Goal: Task Accomplishment & Management: Manage account settings

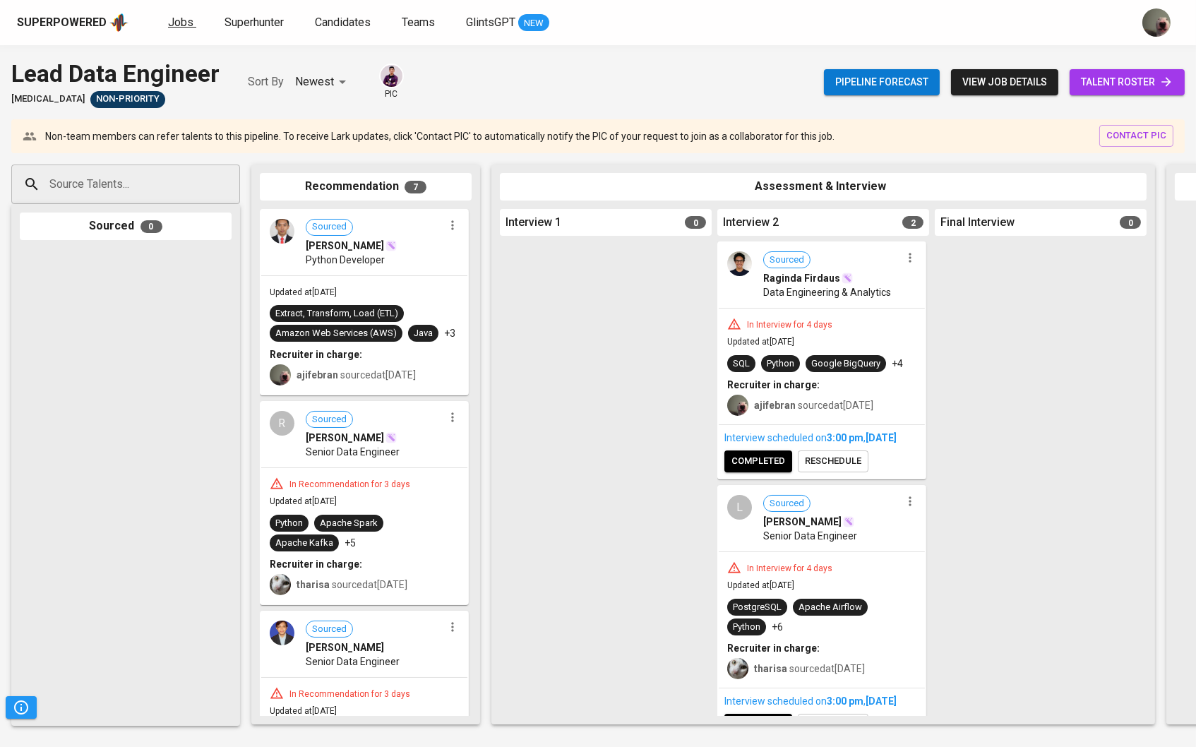
click at [168, 24] on span "Jobs" at bounding box center [180, 22] width 25 height 13
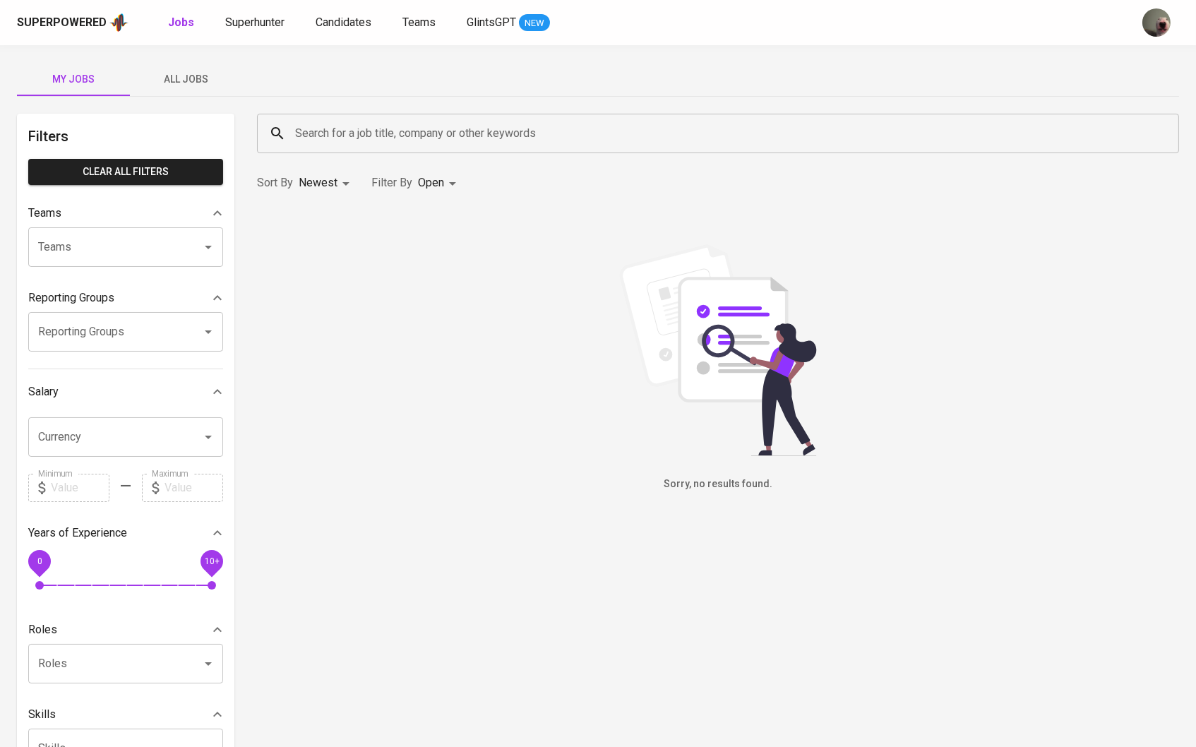
click at [422, 120] on input "Search for a job title, company or other keywords" at bounding box center [722, 133] width 860 height 27
paste input "[EMAIL_ADDRESS][DOMAIN_NAME]"
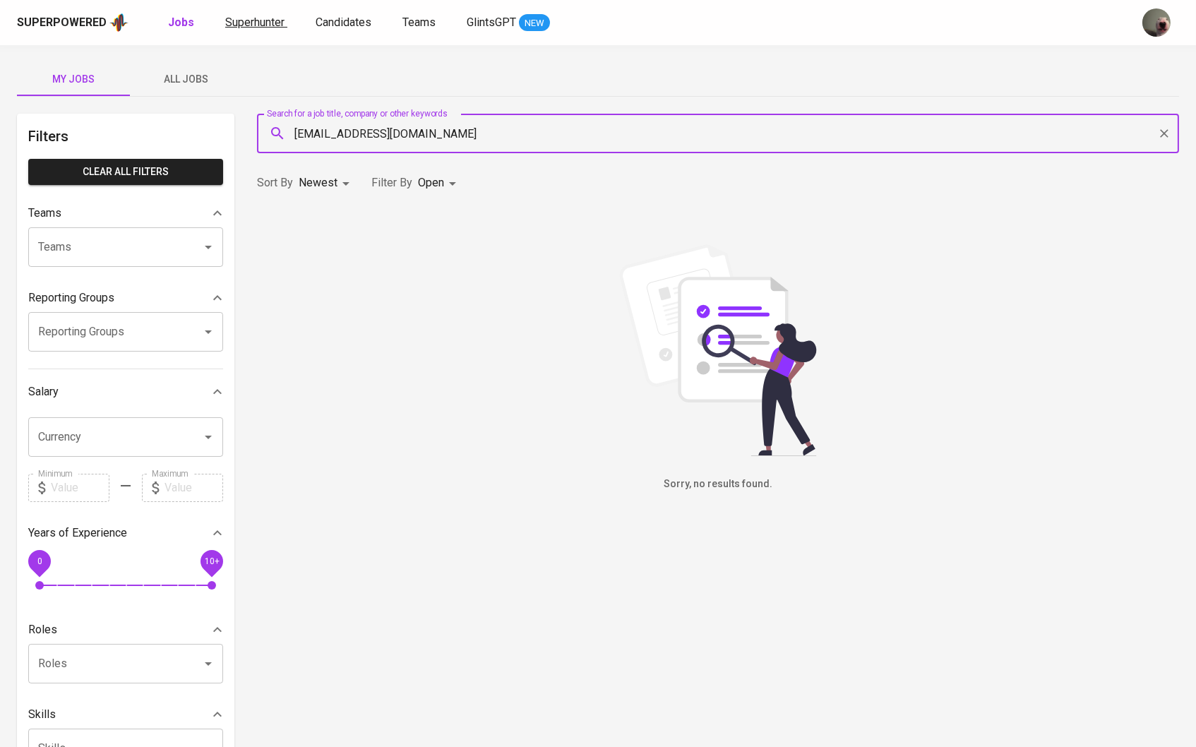
type input "[EMAIL_ADDRESS][DOMAIN_NAME]"
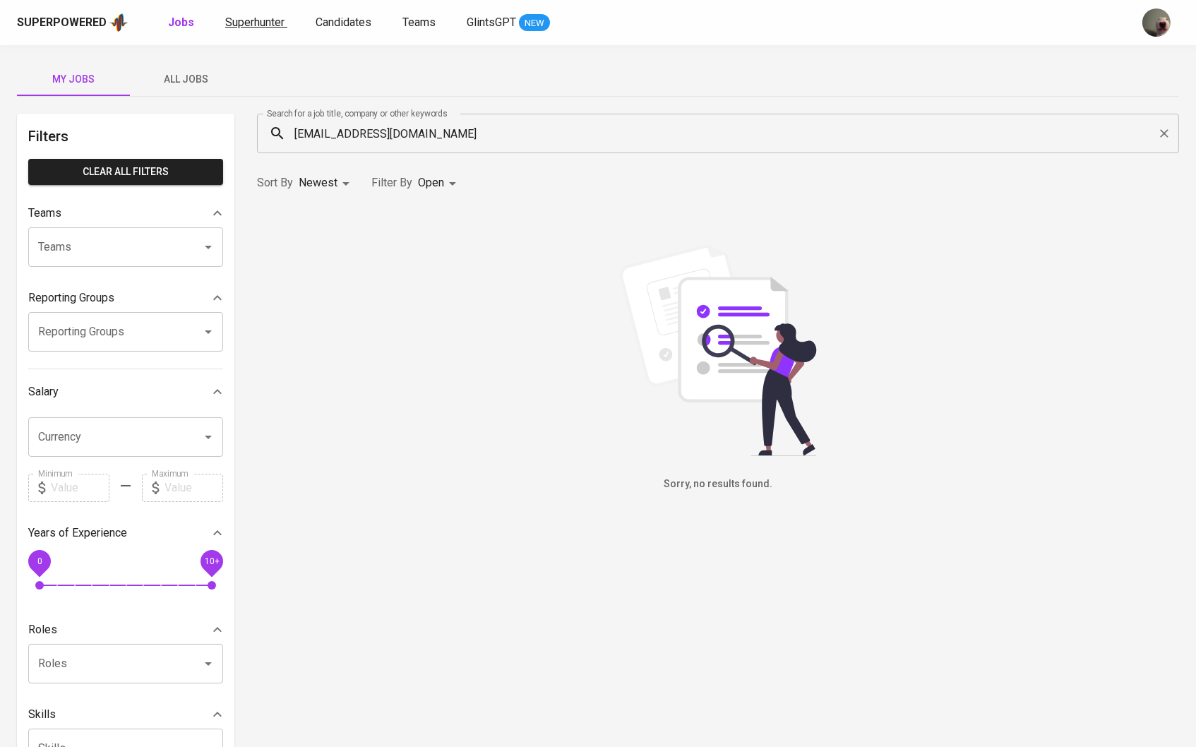
click at [276, 24] on span "Superhunter" at bounding box center [254, 22] width 59 height 13
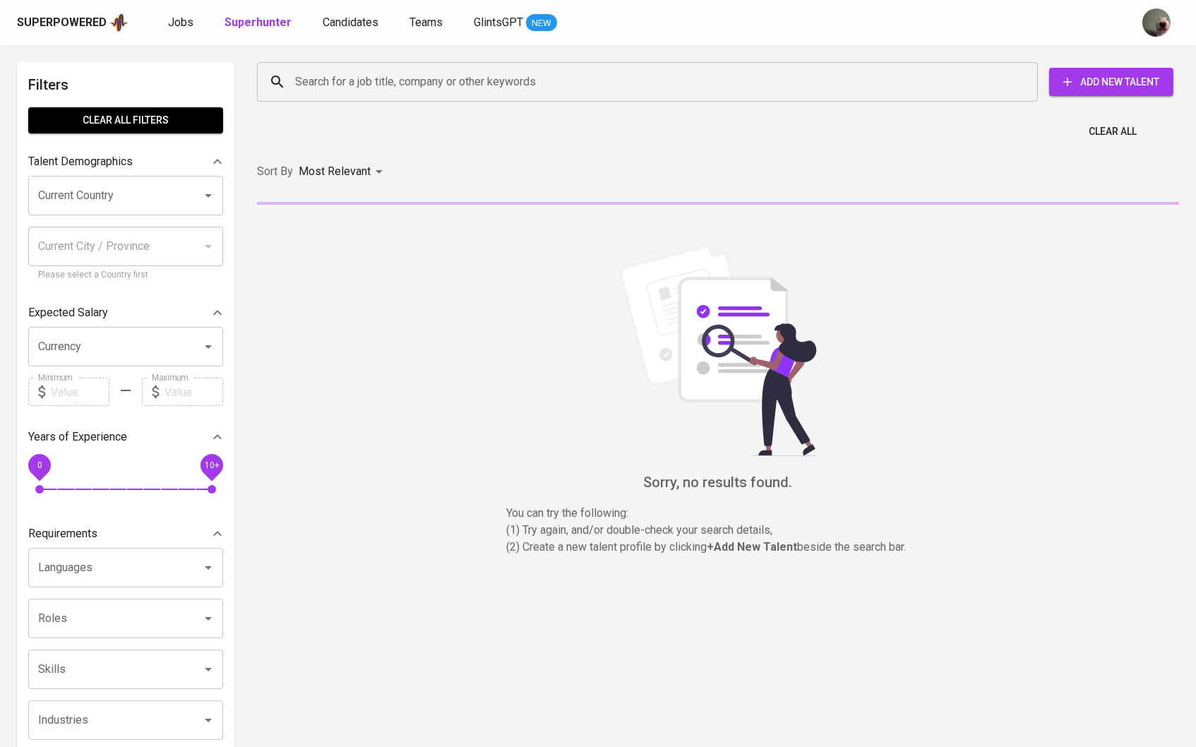
click at [284, 100] on div "Search for a job title, company or other keywords" at bounding box center [647, 82] width 781 height 40
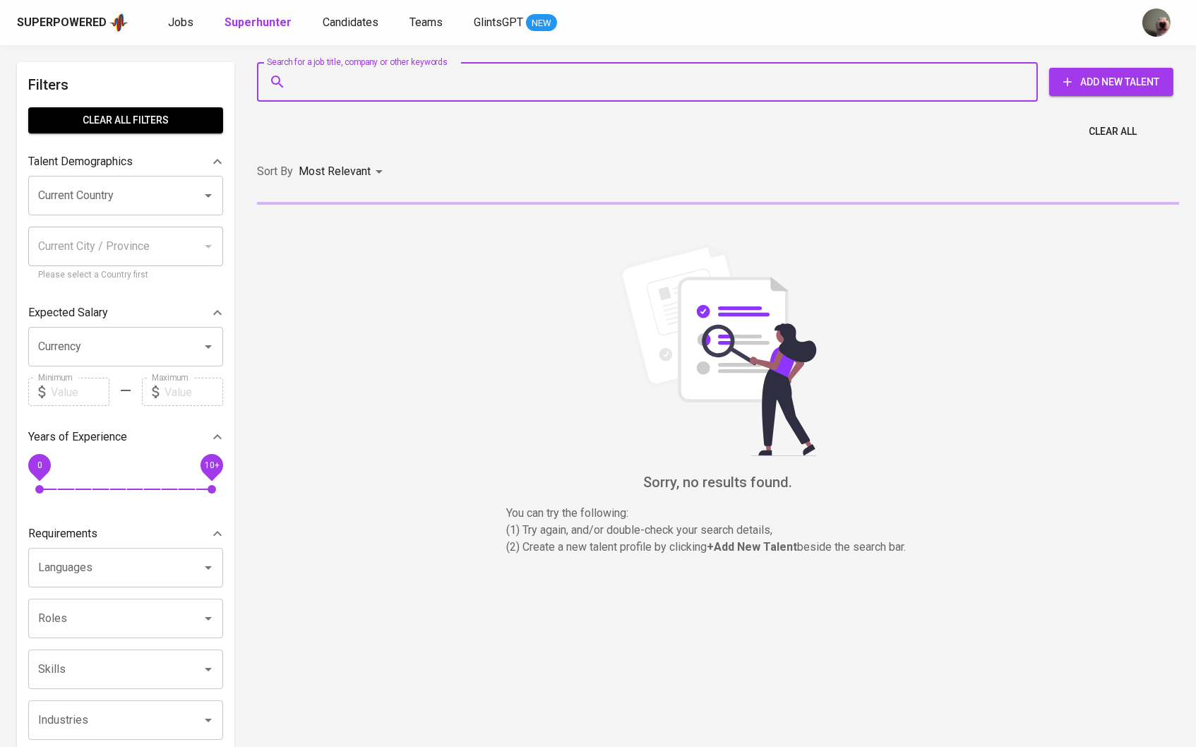
paste input "[EMAIL_ADDRESS][DOMAIN_NAME]"
type input "[EMAIL_ADDRESS][DOMAIN_NAME]"
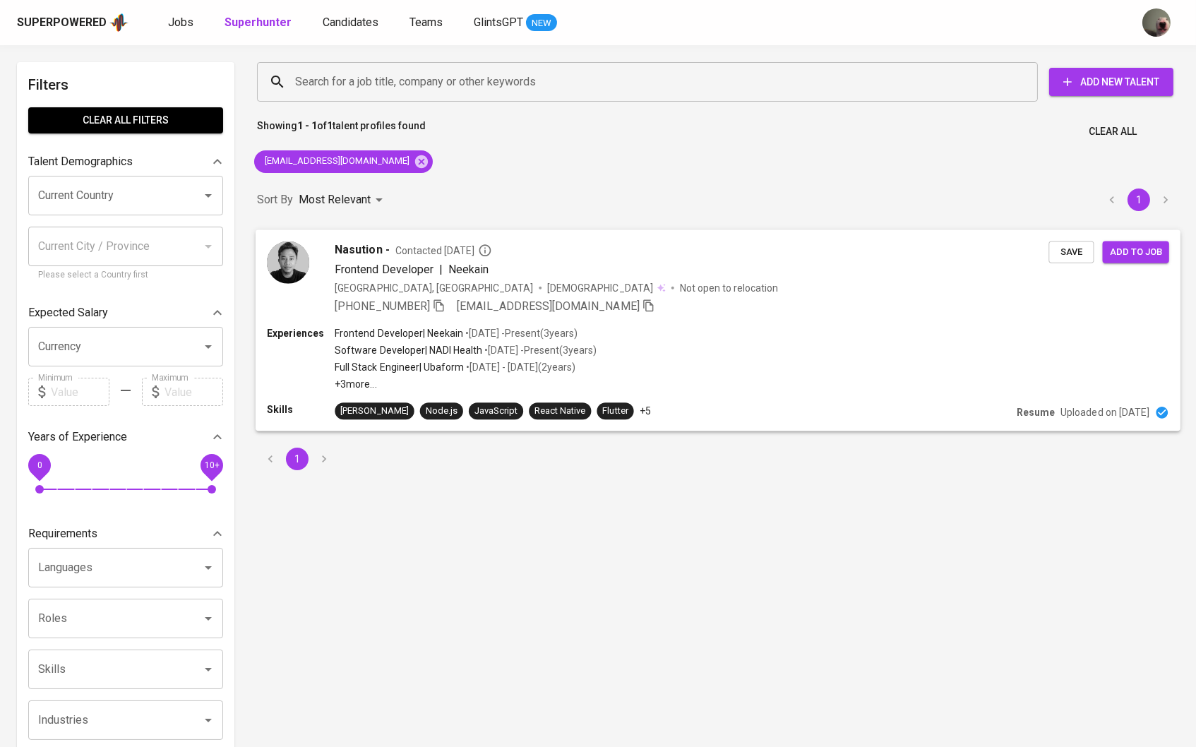
click at [364, 251] on span "Nasution -" at bounding box center [362, 249] width 54 height 17
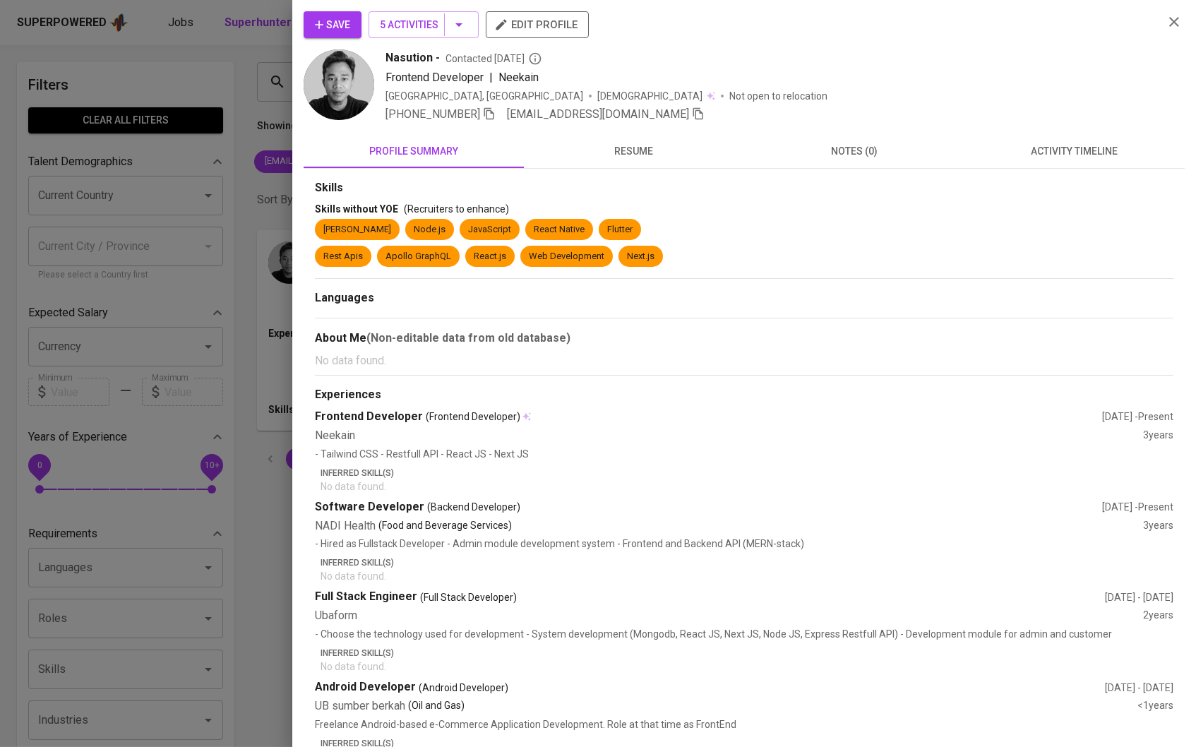
click at [346, 36] on button "Save" at bounding box center [333, 24] width 58 height 27
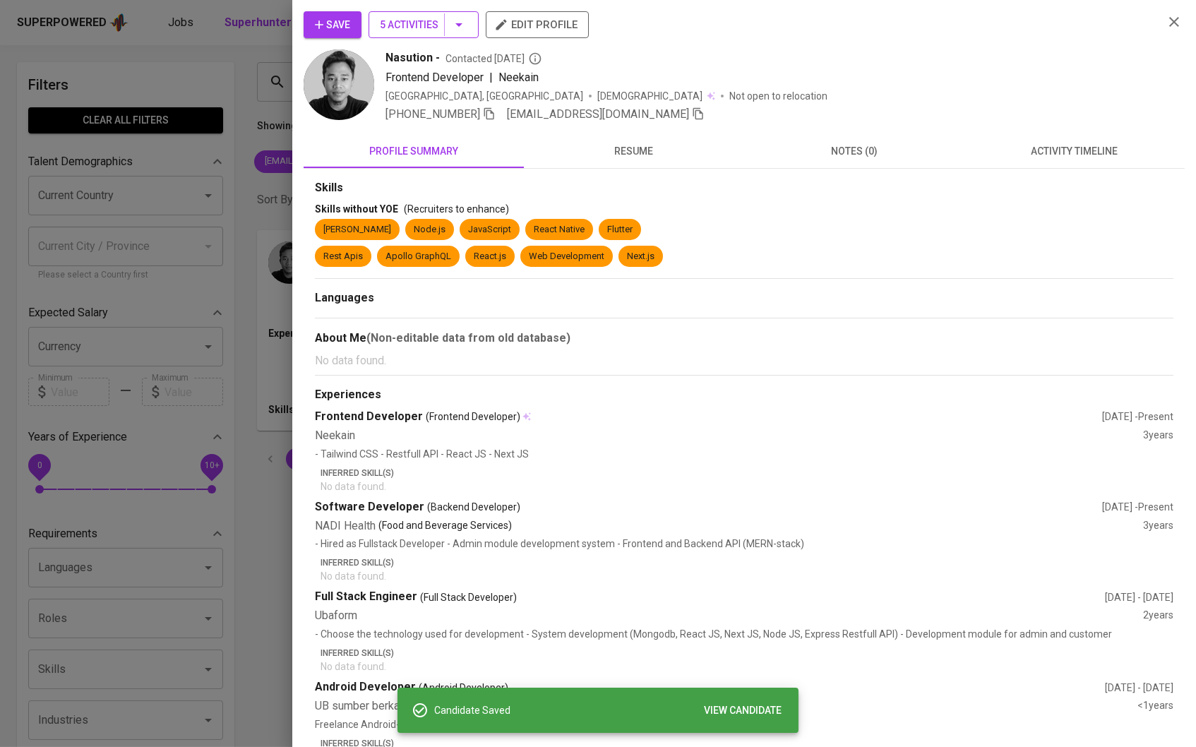
click at [467, 29] on icon "button" at bounding box center [458, 24] width 17 height 17
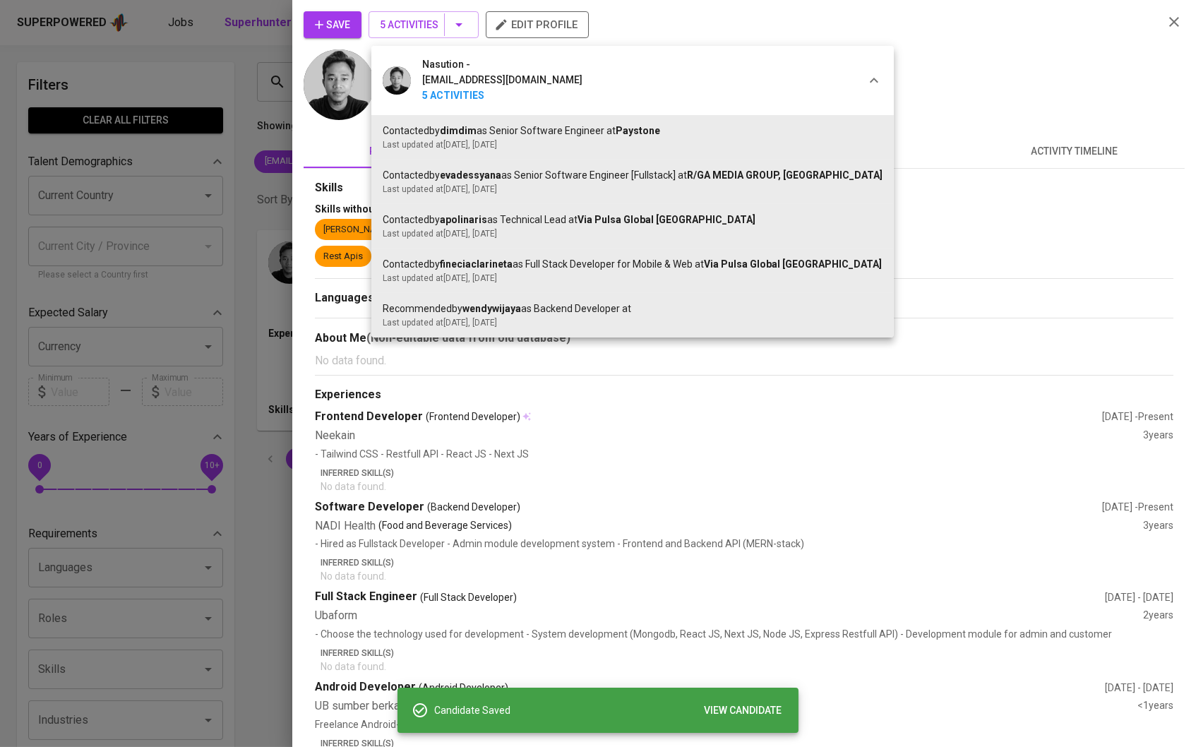
click at [567, 369] on div at bounding box center [598, 373] width 1196 height 747
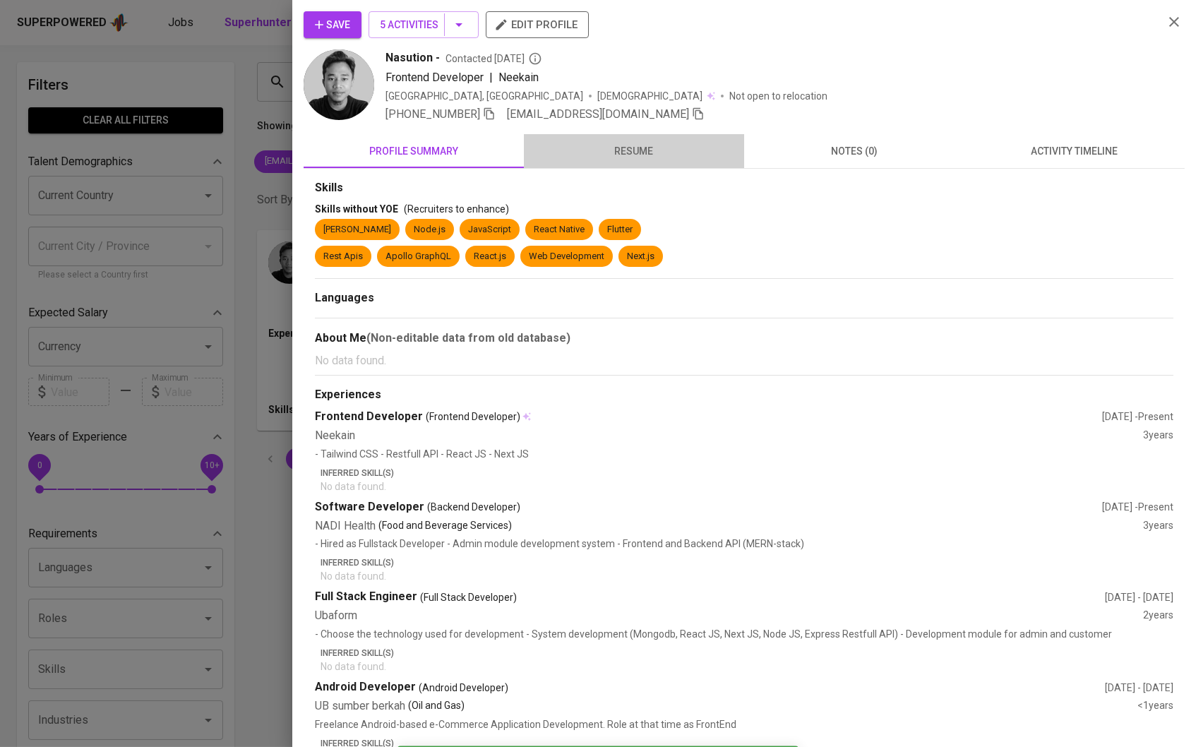
click at [630, 136] on button "resume" at bounding box center [634, 151] width 220 height 34
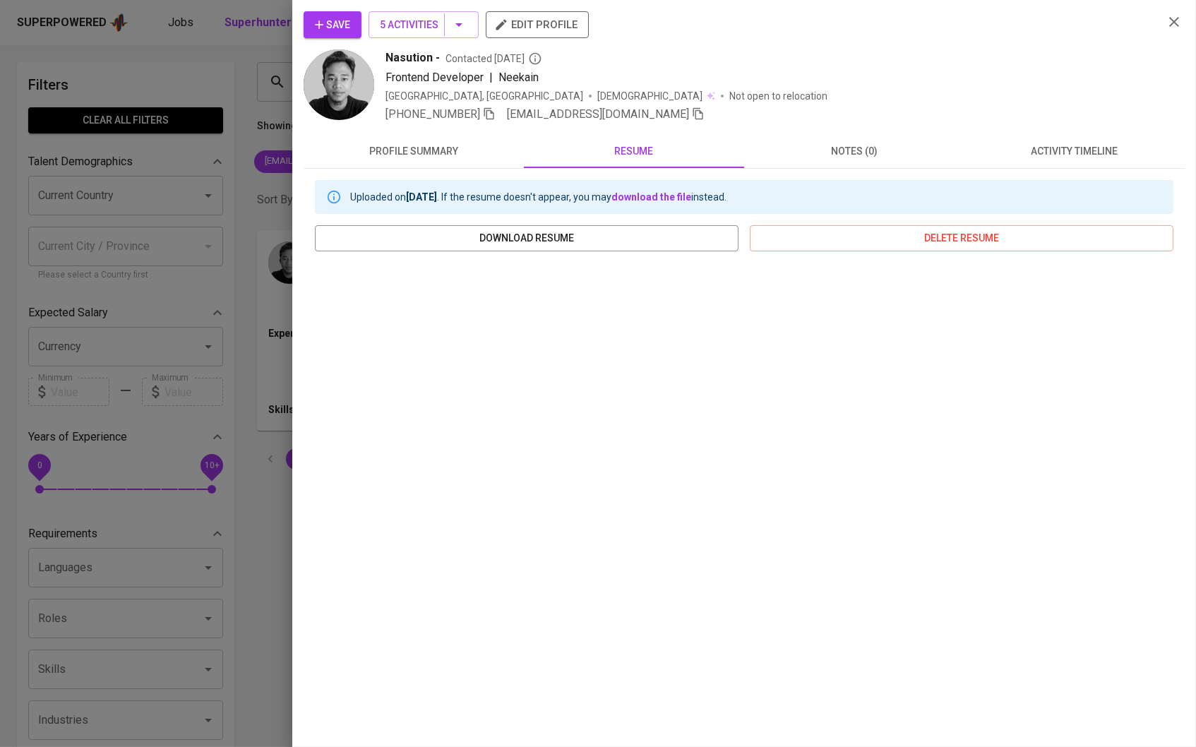
click at [285, 227] on div at bounding box center [598, 373] width 1196 height 747
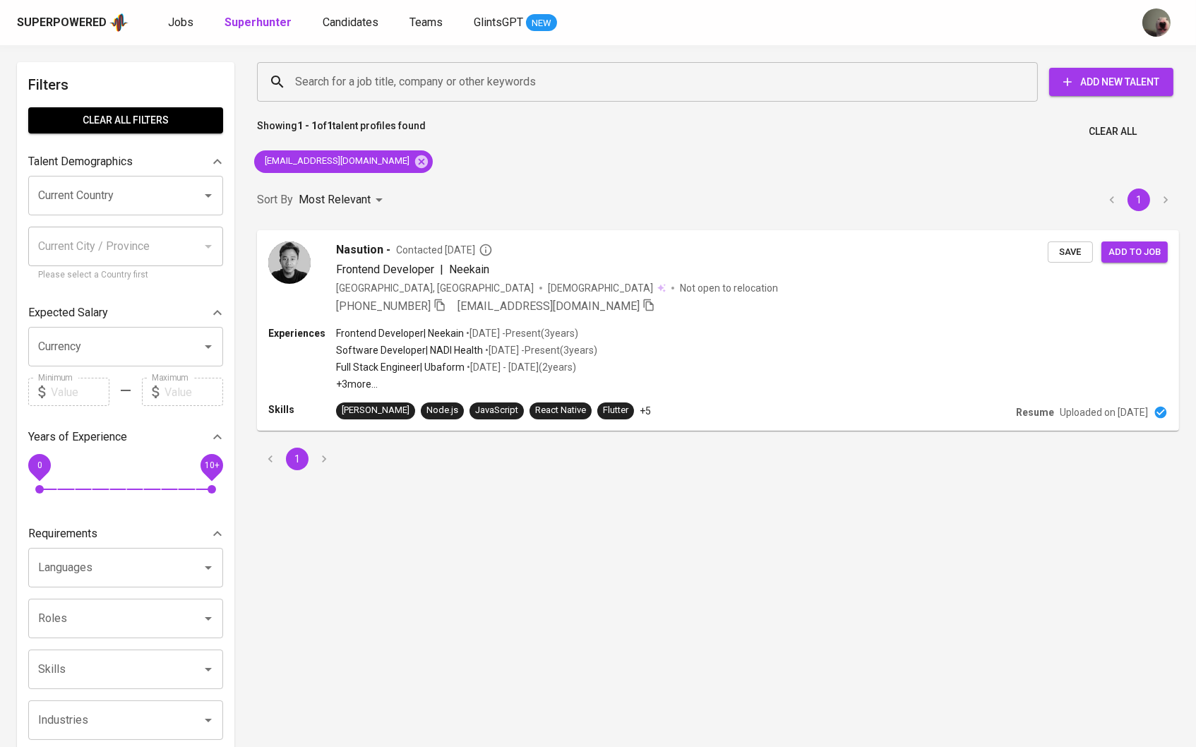
click at [361, 32] on div "Superpowered Jobs Superhunter Candidates Teams GlintsGPT NEW" at bounding box center [575, 22] width 1117 height 21
click at [357, 25] on span "Candidates" at bounding box center [351, 22] width 56 height 13
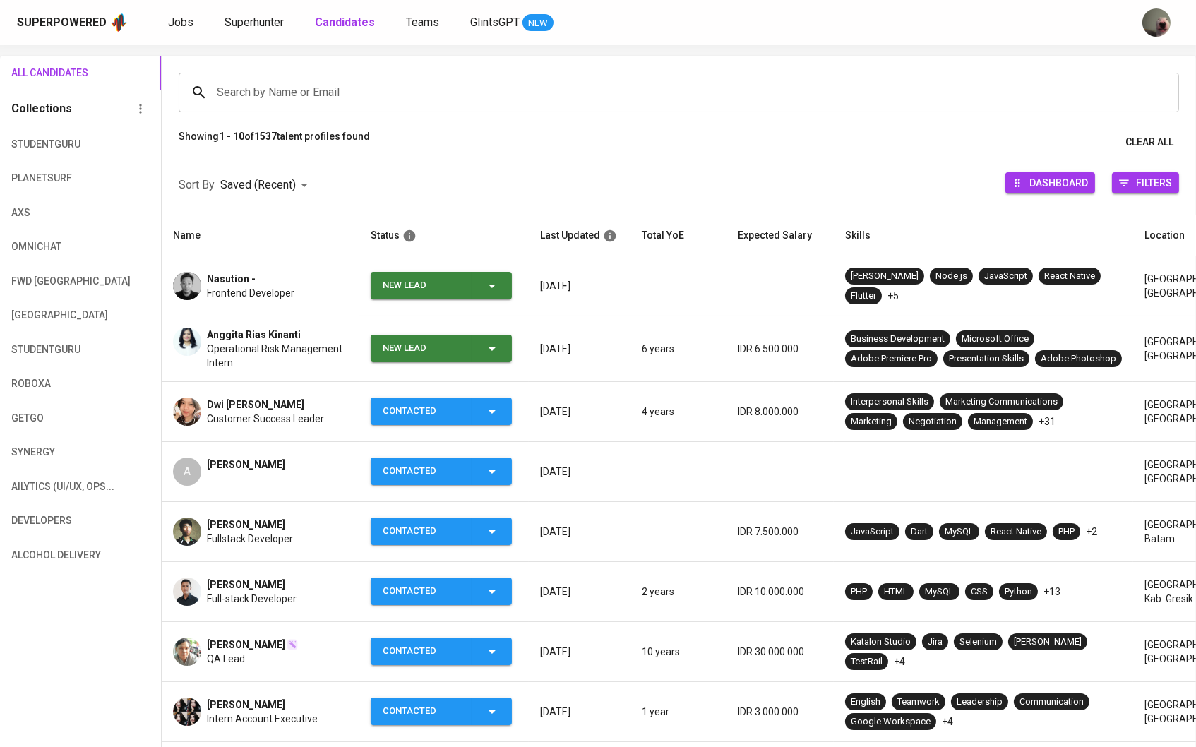
scroll to position [86, 0]
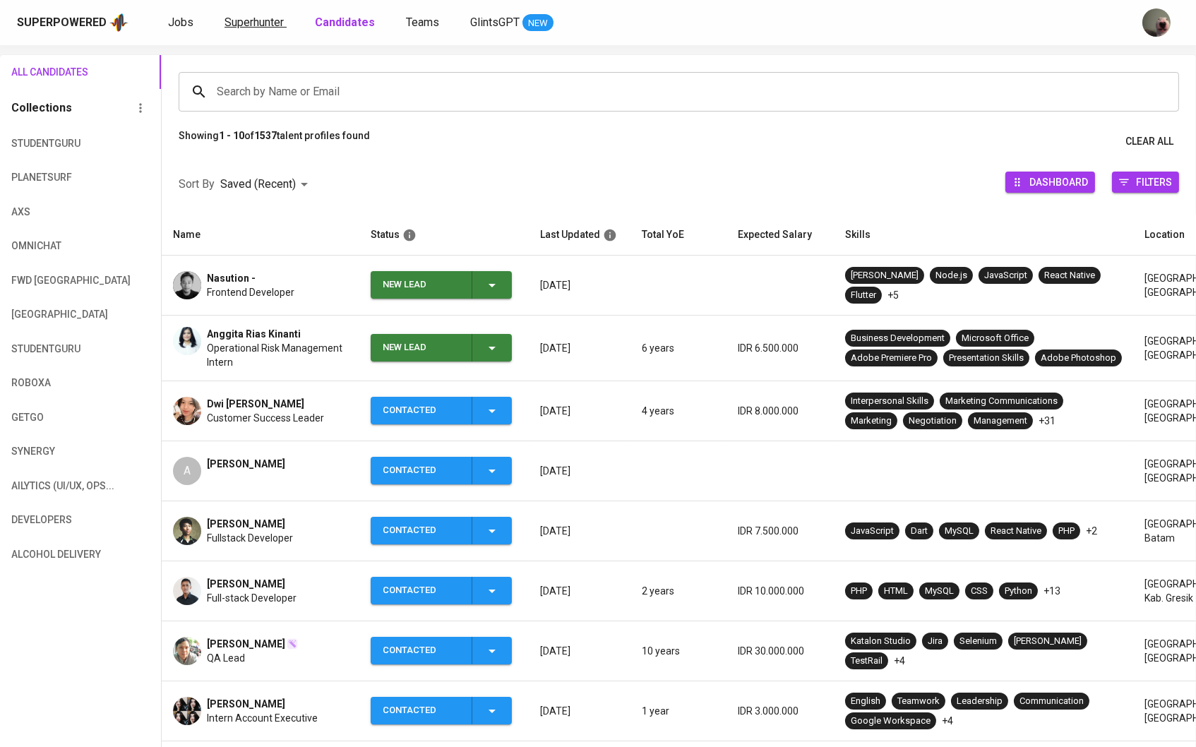
click at [251, 25] on span "Superhunter" at bounding box center [254, 22] width 59 height 13
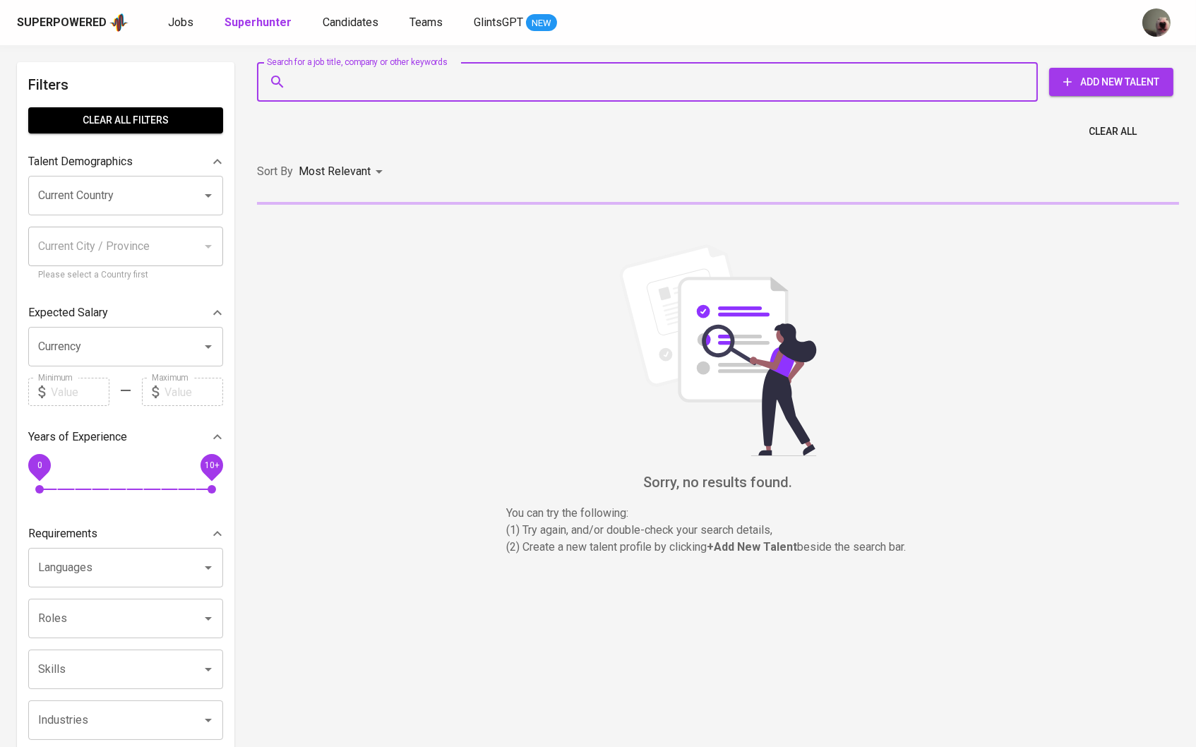
click at [359, 92] on input "Search for a job title, company or other keywords" at bounding box center [651, 81] width 719 height 27
paste input "[EMAIL_ADDRESS][DOMAIN_NAME]"
type input "[EMAIL_ADDRESS][DOMAIN_NAME]"
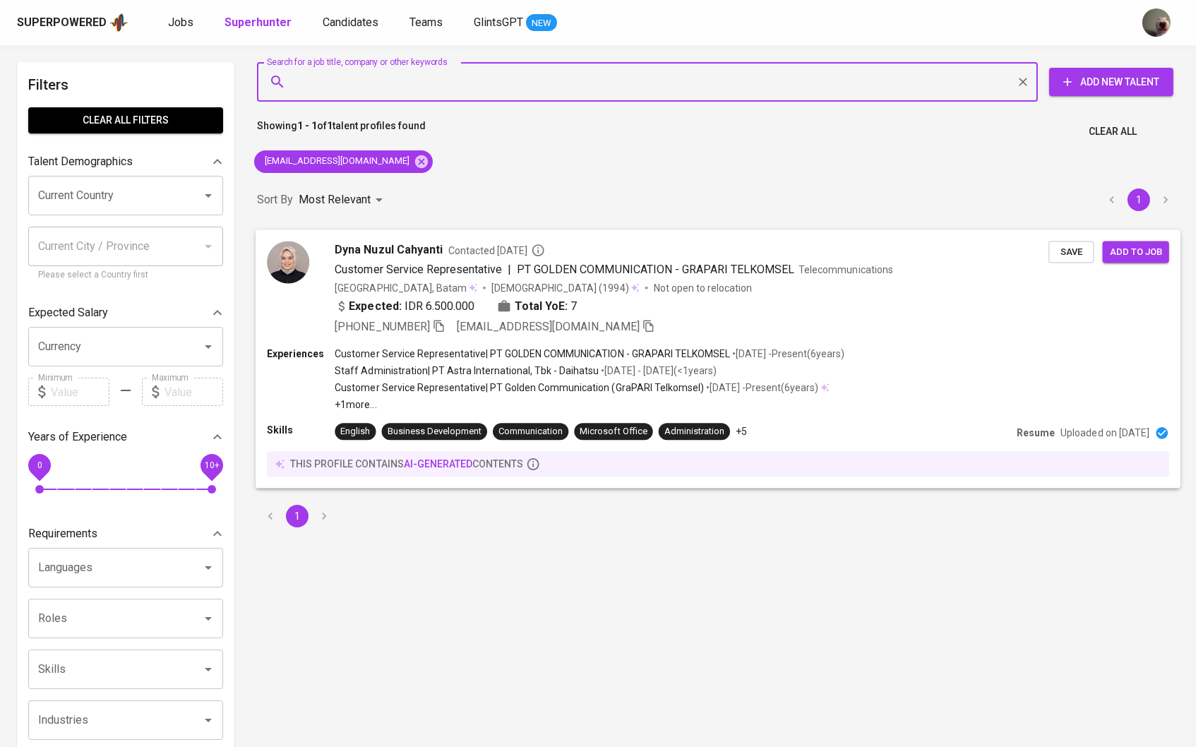
click at [1053, 258] on button "Save" at bounding box center [1070, 252] width 45 height 22
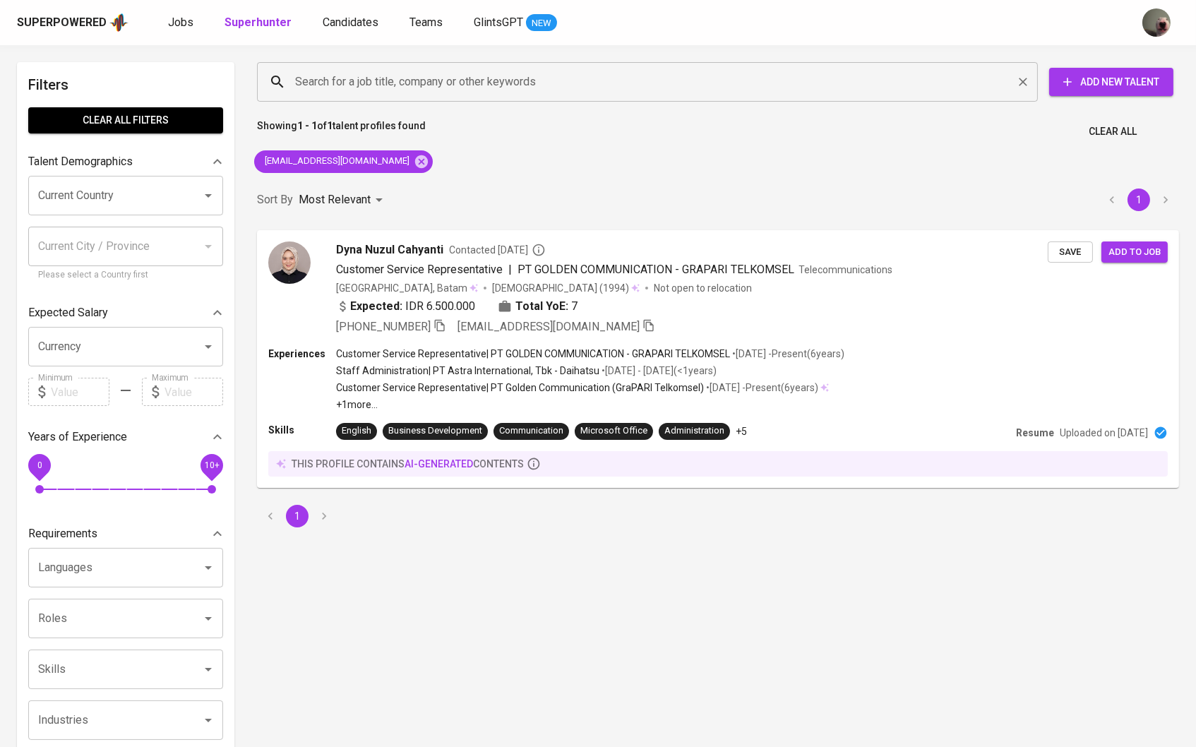
click at [426, 83] on input "Search for a job title, company or other keywords" at bounding box center [651, 81] width 719 height 27
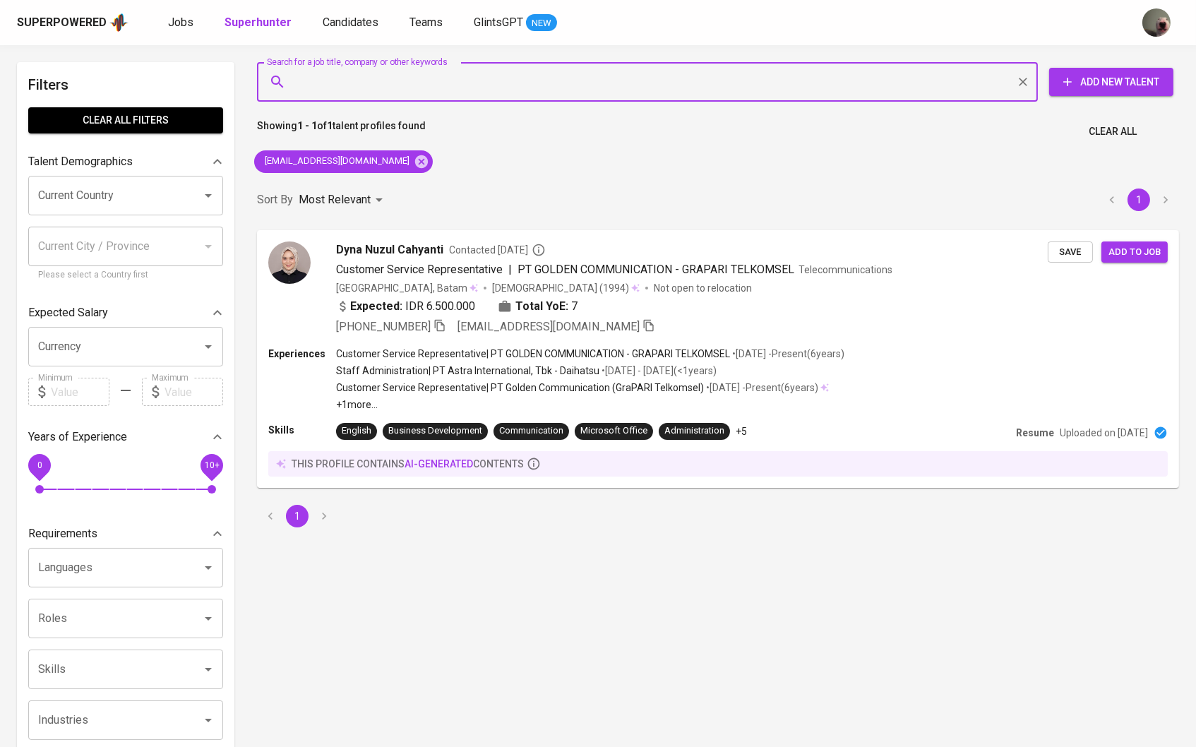
paste input "[EMAIL_ADDRESS][PERSON_NAME][DOMAIN_NAME]"
type input "[EMAIL_ADDRESS][PERSON_NAME][DOMAIN_NAME]"
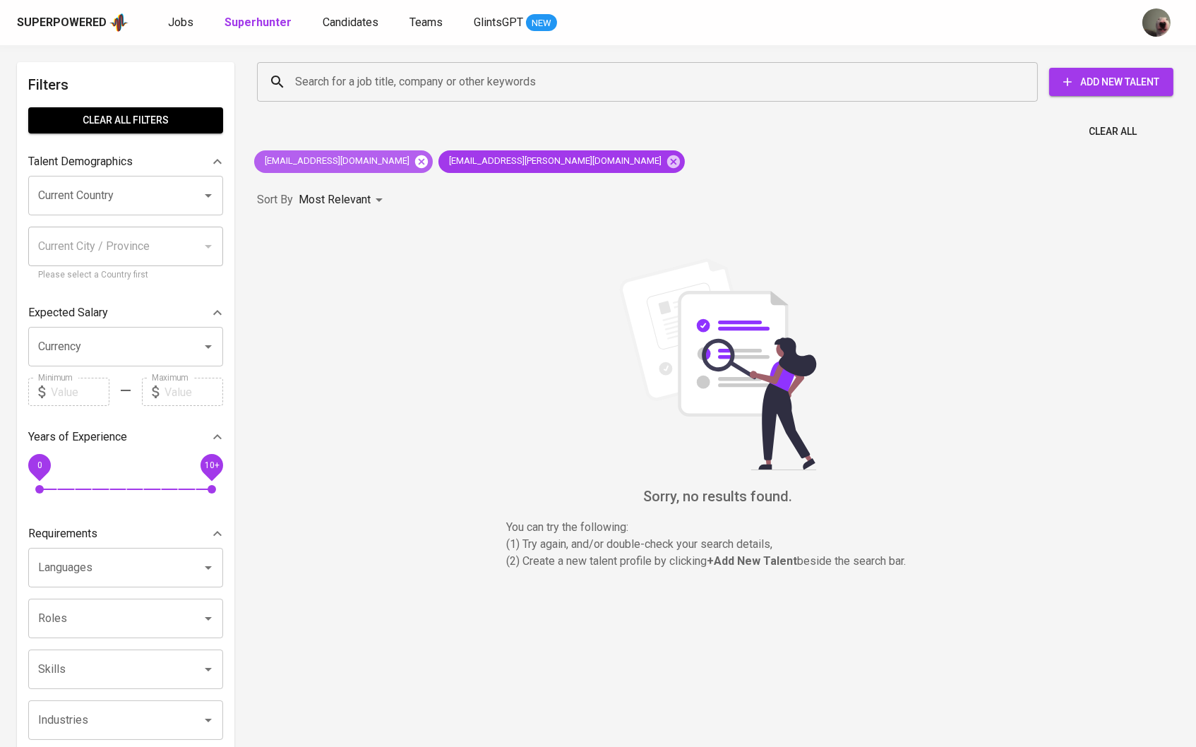
click at [414, 167] on icon at bounding box center [422, 162] width 16 height 16
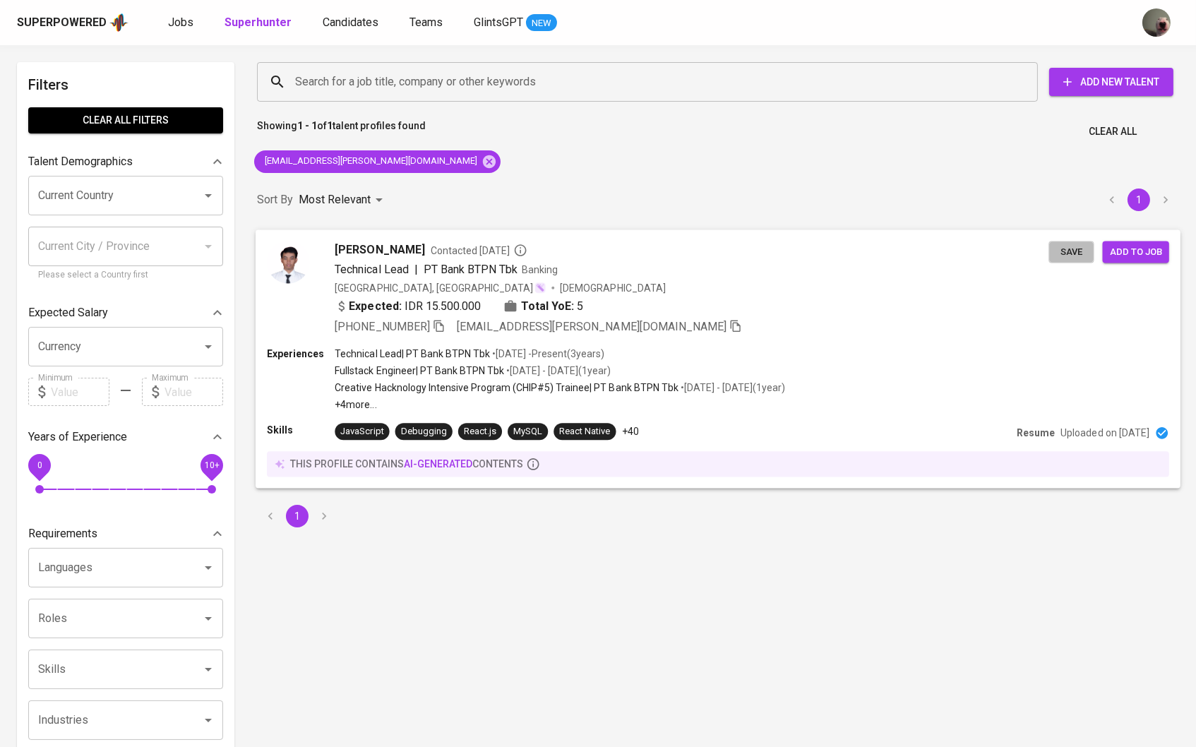
click at [1069, 247] on span "Save" at bounding box center [1071, 252] width 31 height 16
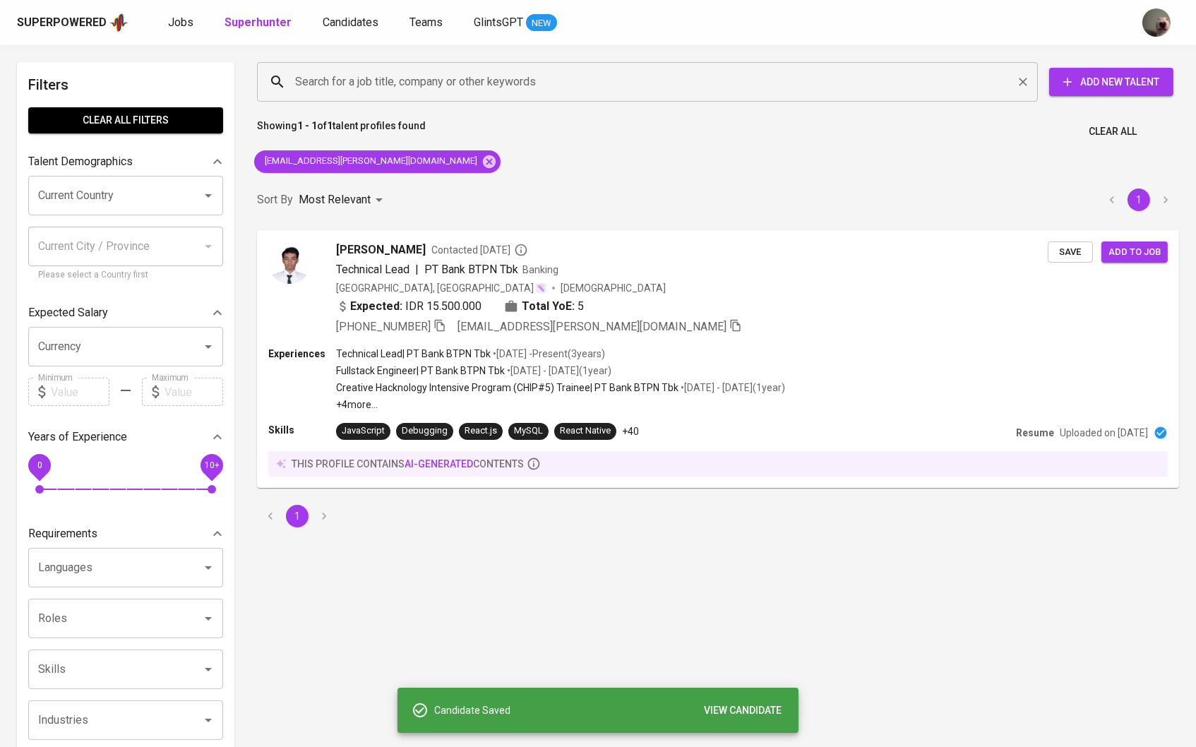
click at [414, 93] on input "Search for a job title, company or other keywords" at bounding box center [651, 81] width 719 height 27
paste input "[EMAIL_ADDRESS][DOMAIN_NAME]"
type input "[EMAIL_ADDRESS][DOMAIN_NAME]"
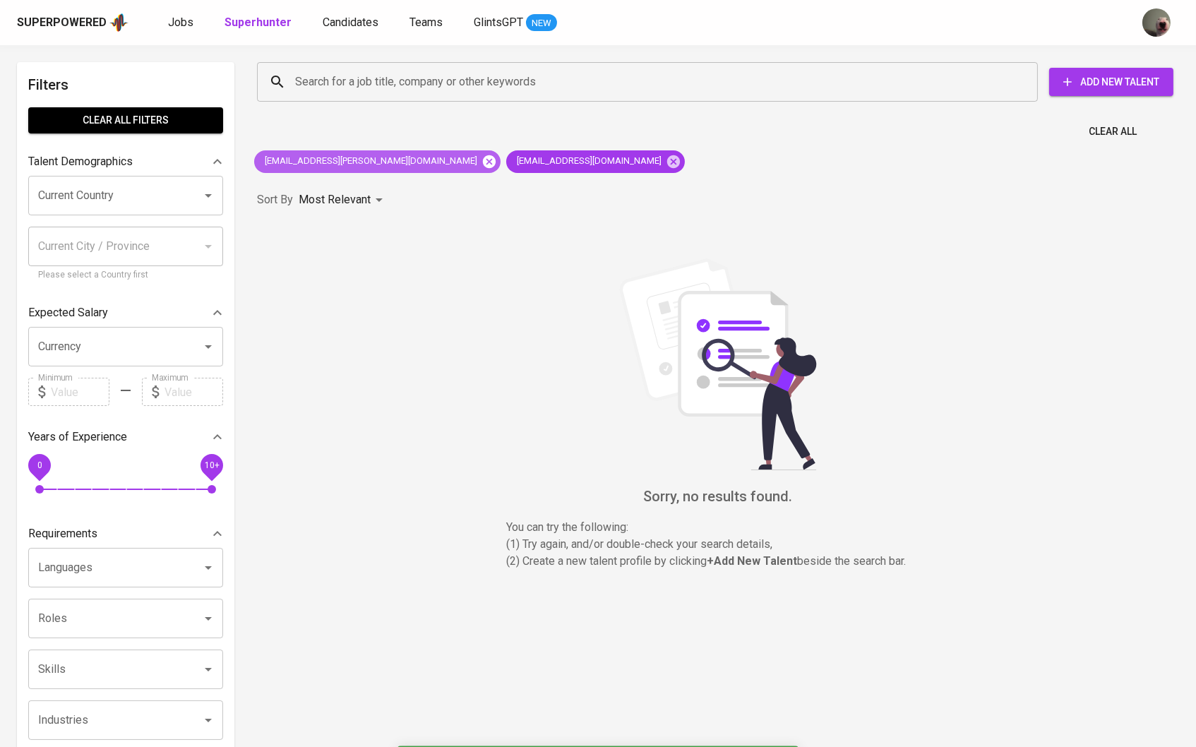
click at [482, 158] on icon at bounding box center [490, 162] width 16 height 16
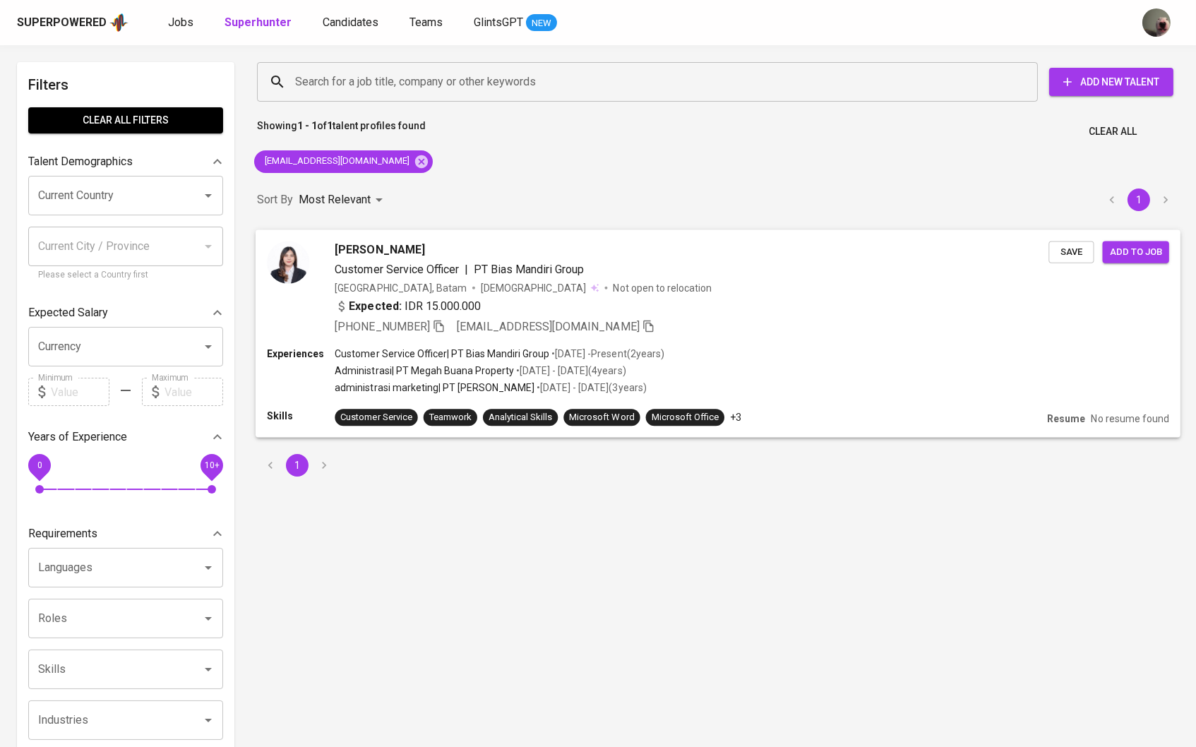
click at [1080, 253] on span "Save" at bounding box center [1071, 252] width 31 height 16
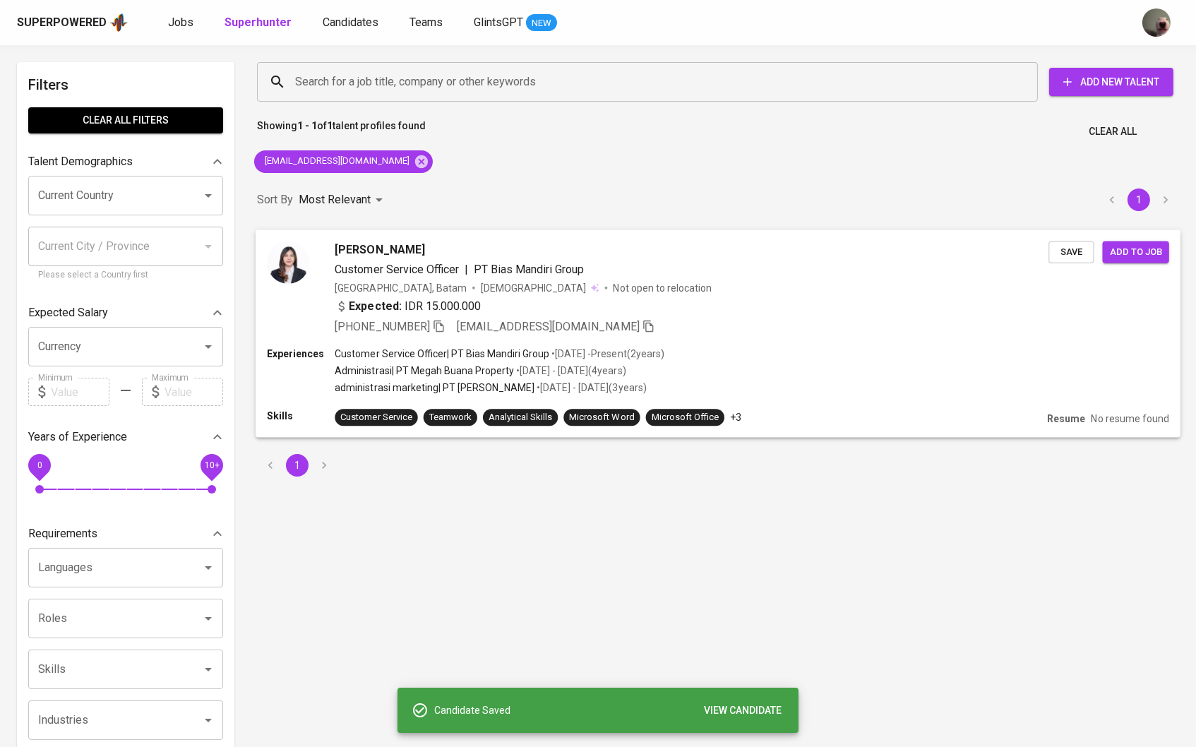
click at [412, 256] on span "[PERSON_NAME]" at bounding box center [380, 249] width 90 height 17
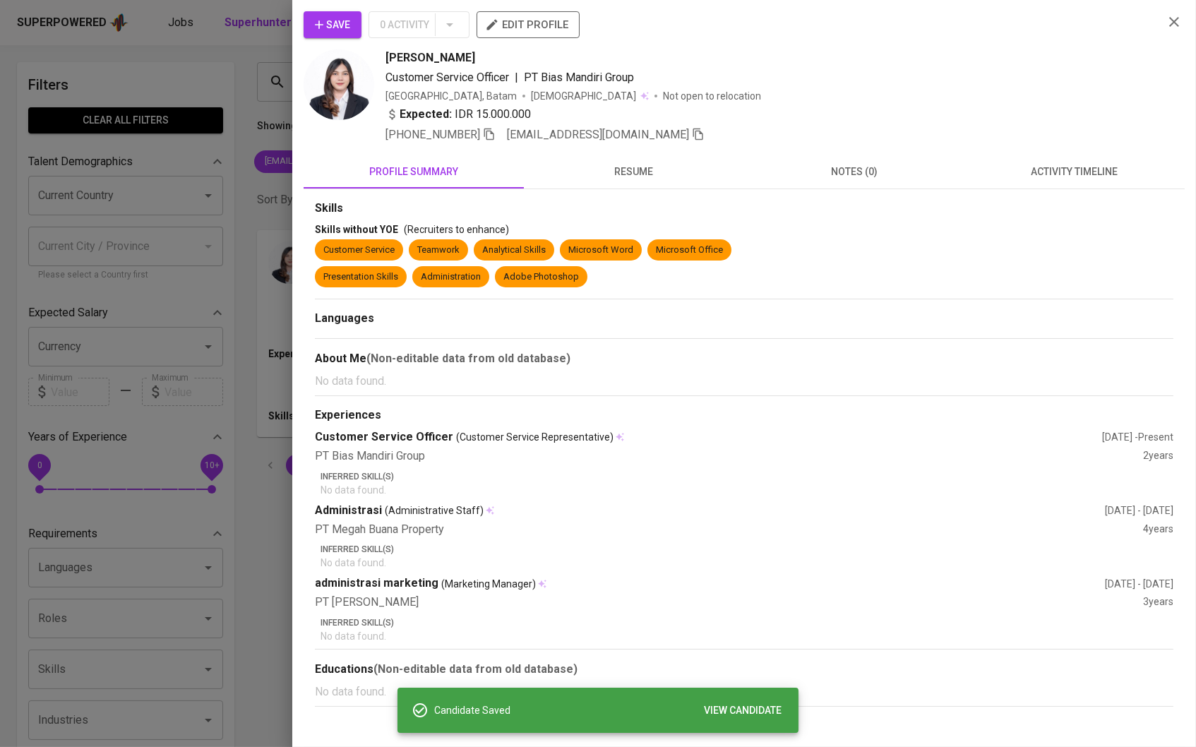
click at [590, 186] on button "resume" at bounding box center [634, 172] width 220 height 34
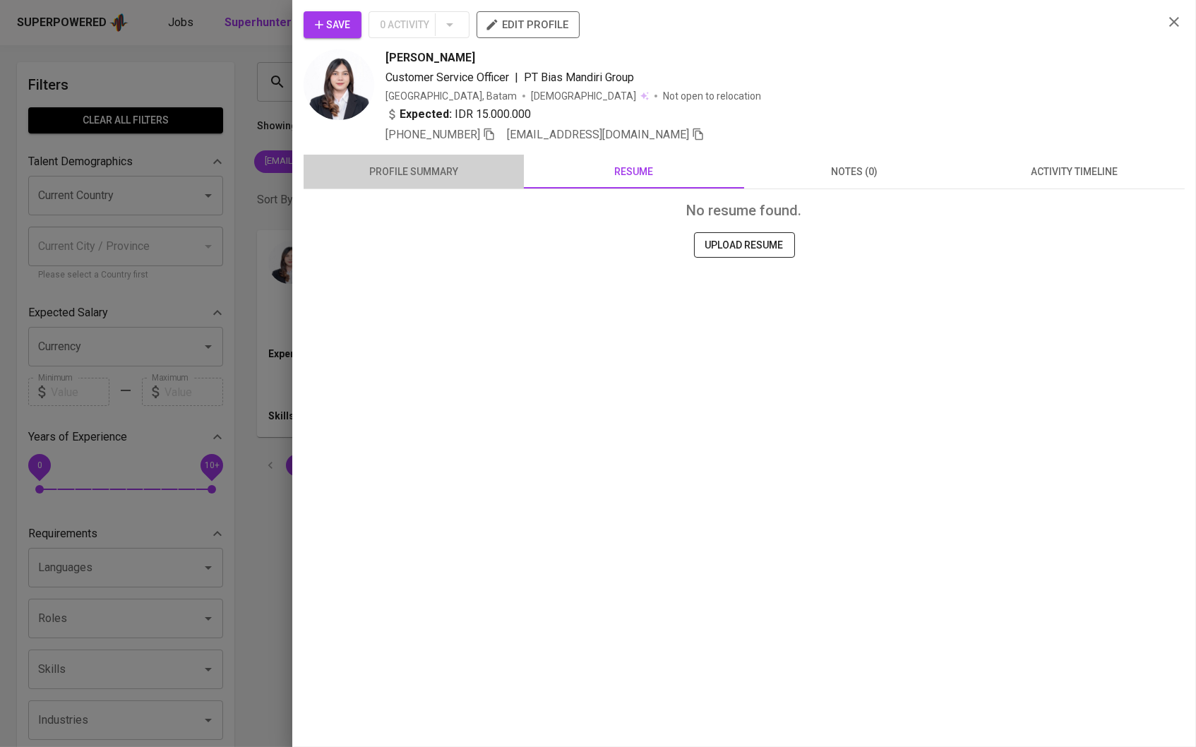
click at [414, 155] on button "profile summary" at bounding box center [414, 172] width 220 height 34
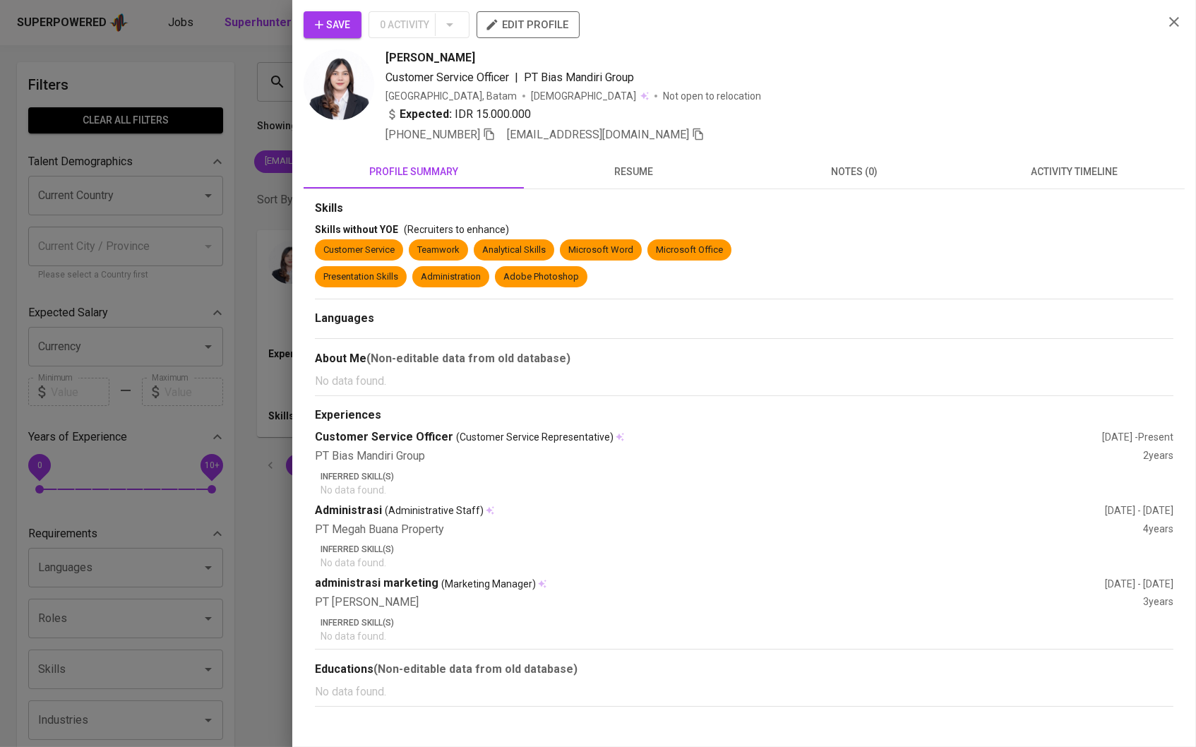
click at [341, 31] on span "Save" at bounding box center [332, 25] width 35 height 18
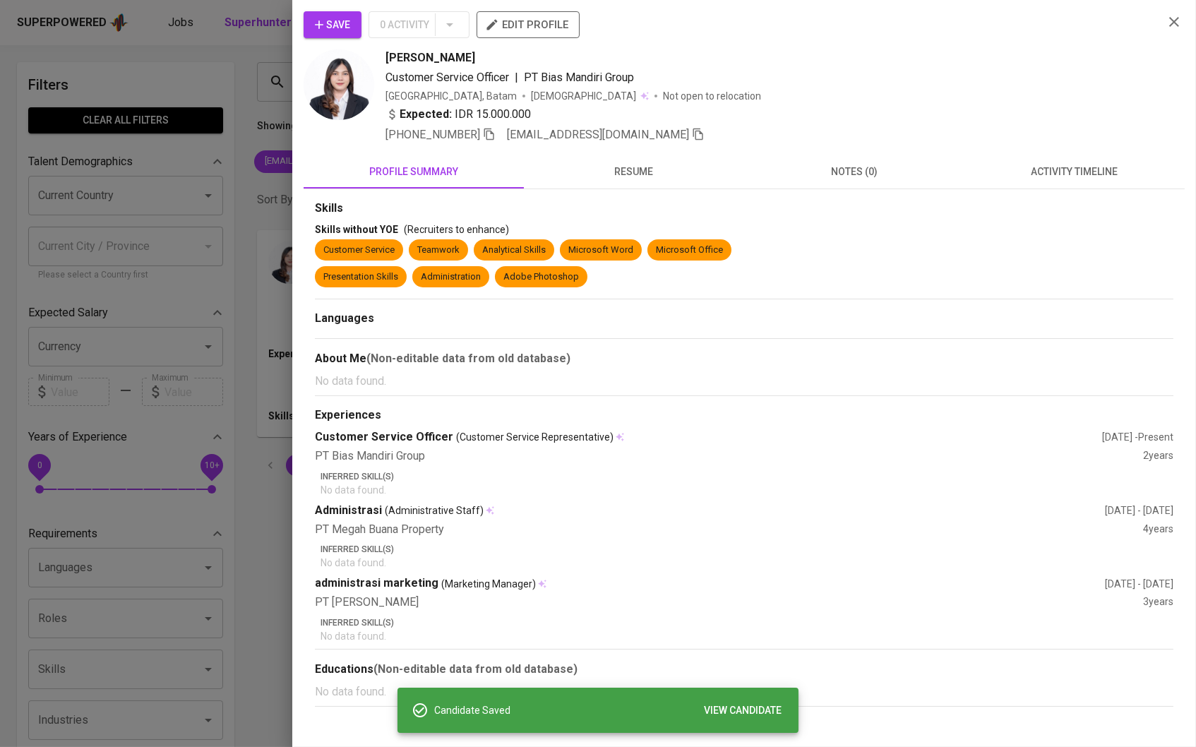
click at [247, 91] on div at bounding box center [598, 373] width 1196 height 747
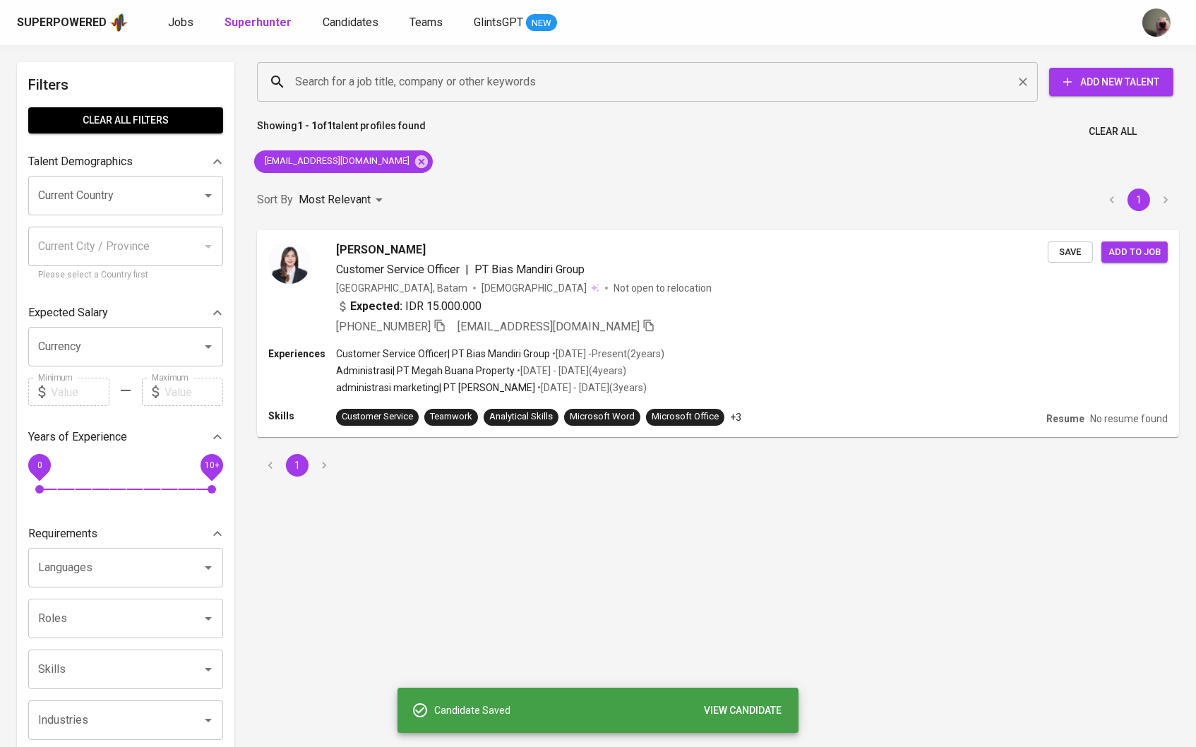
click at [455, 88] on input "Search for a job title, company or other keywords" at bounding box center [651, 81] width 719 height 27
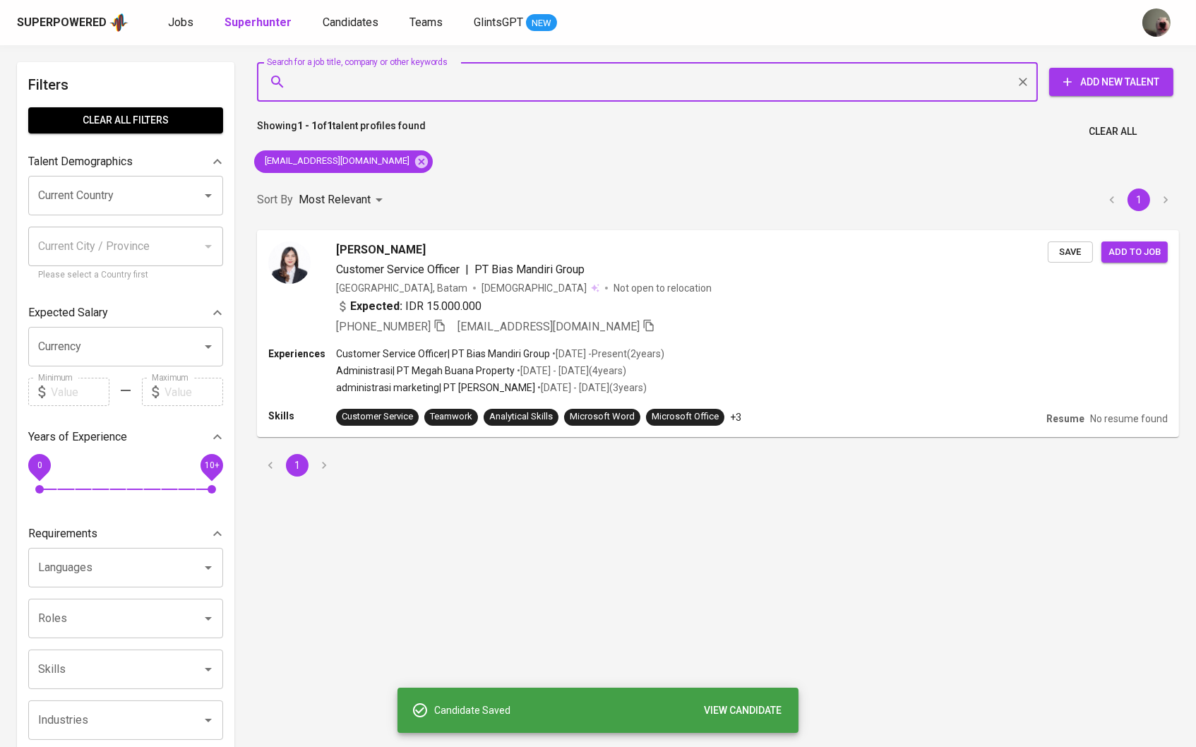
paste input "[EMAIL_ADDRESS][DOMAIN_NAME]"
type input "[EMAIL_ADDRESS][DOMAIN_NAME]"
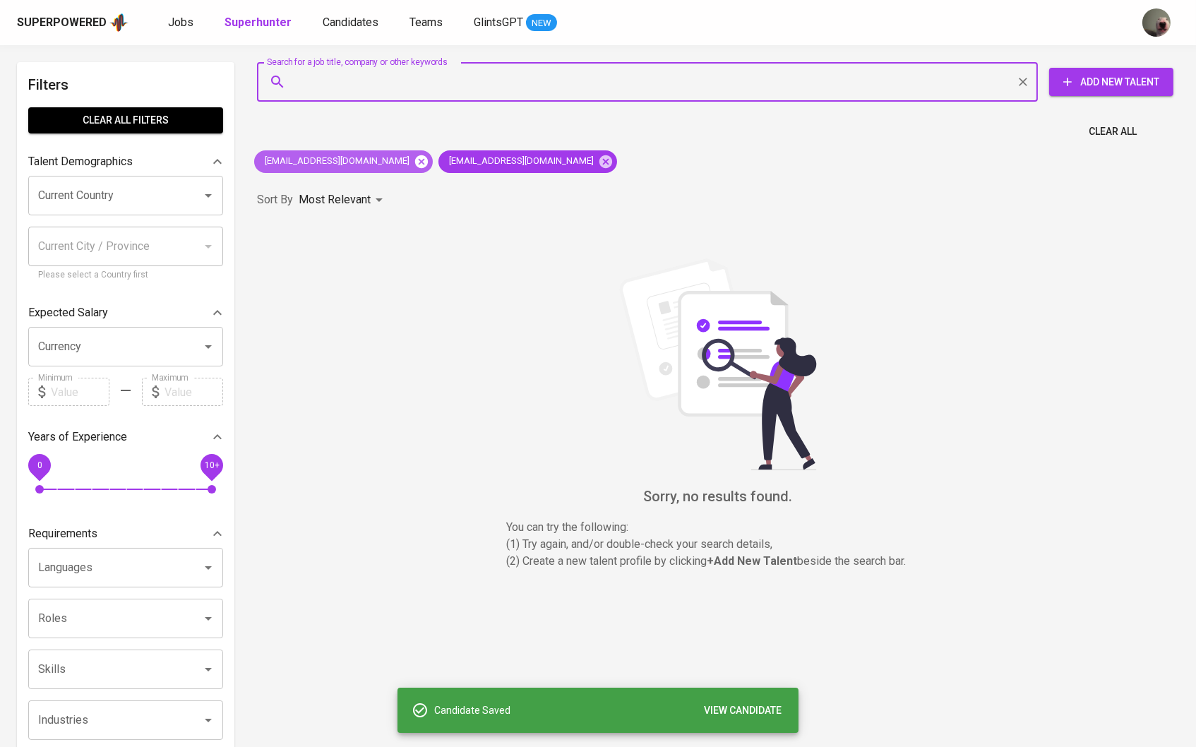
click at [414, 167] on icon at bounding box center [422, 162] width 16 height 16
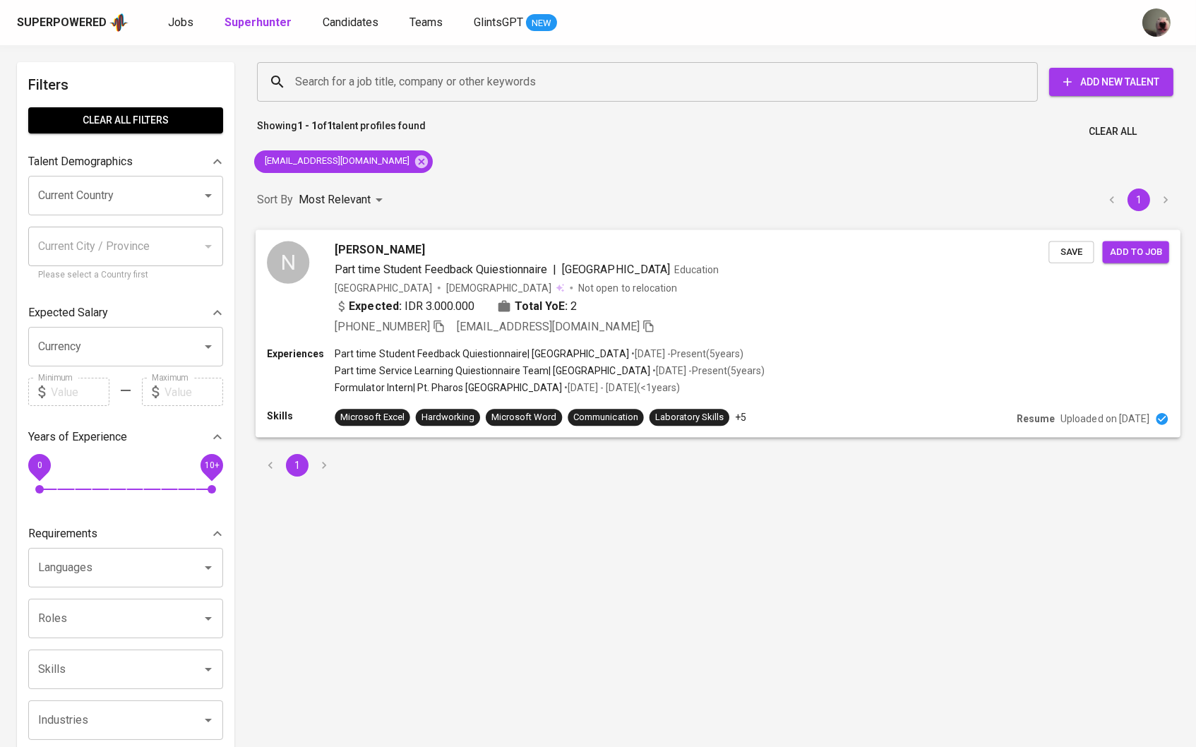
click at [1065, 246] on span "Save" at bounding box center [1071, 252] width 31 height 16
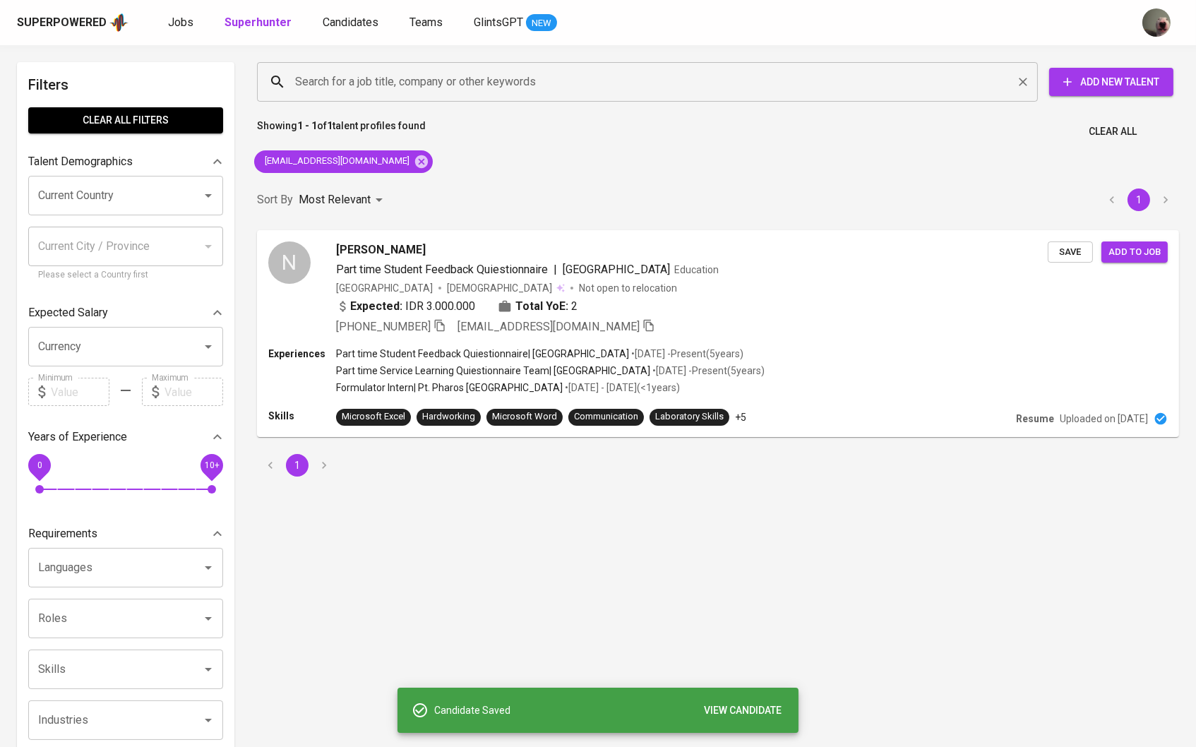
click at [373, 84] on input "Search for a job title, company or other keywords" at bounding box center [651, 81] width 719 height 27
paste input "[PERSON_NAME][EMAIL_ADDRESS][DOMAIN_NAME]"
type input "[PERSON_NAME][EMAIL_ADDRESS][DOMAIN_NAME]"
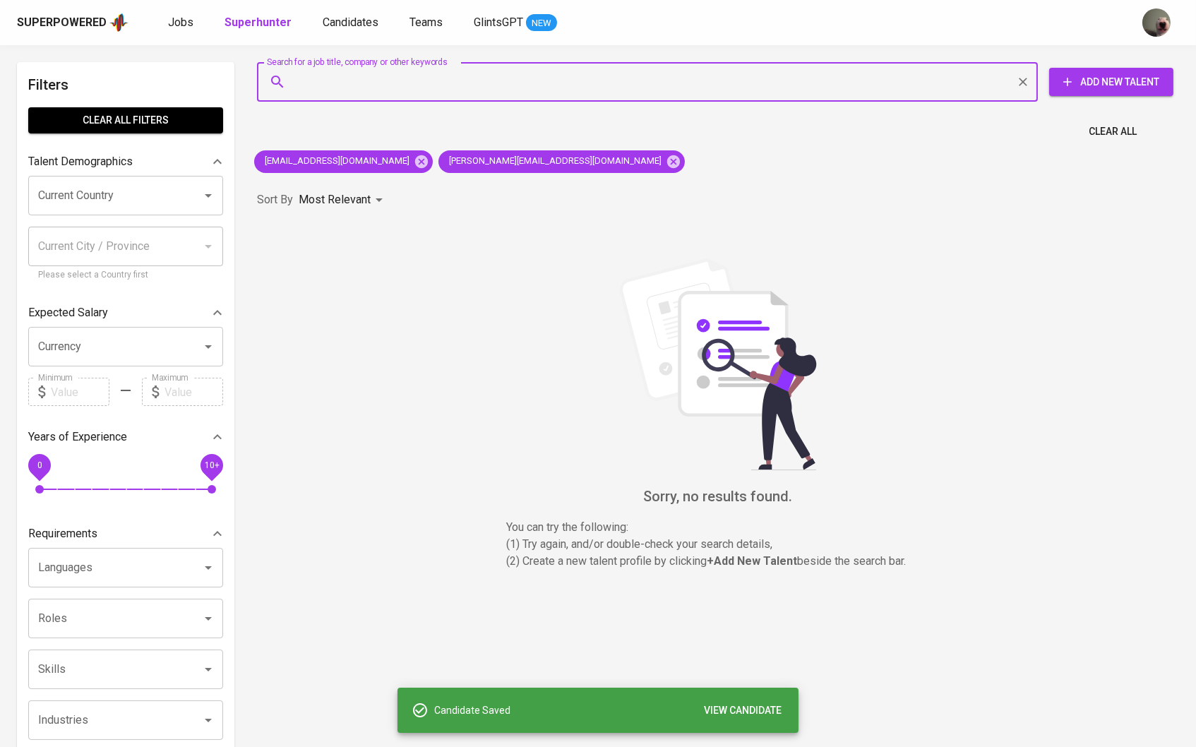
click at [391, 148] on div "[EMAIL_ADDRESS][DOMAIN_NAME] [PERSON_NAME][DOMAIN_NAME][EMAIL_ADDRESS][DOMAIN_N…" at bounding box center [470, 162] width 442 height 34
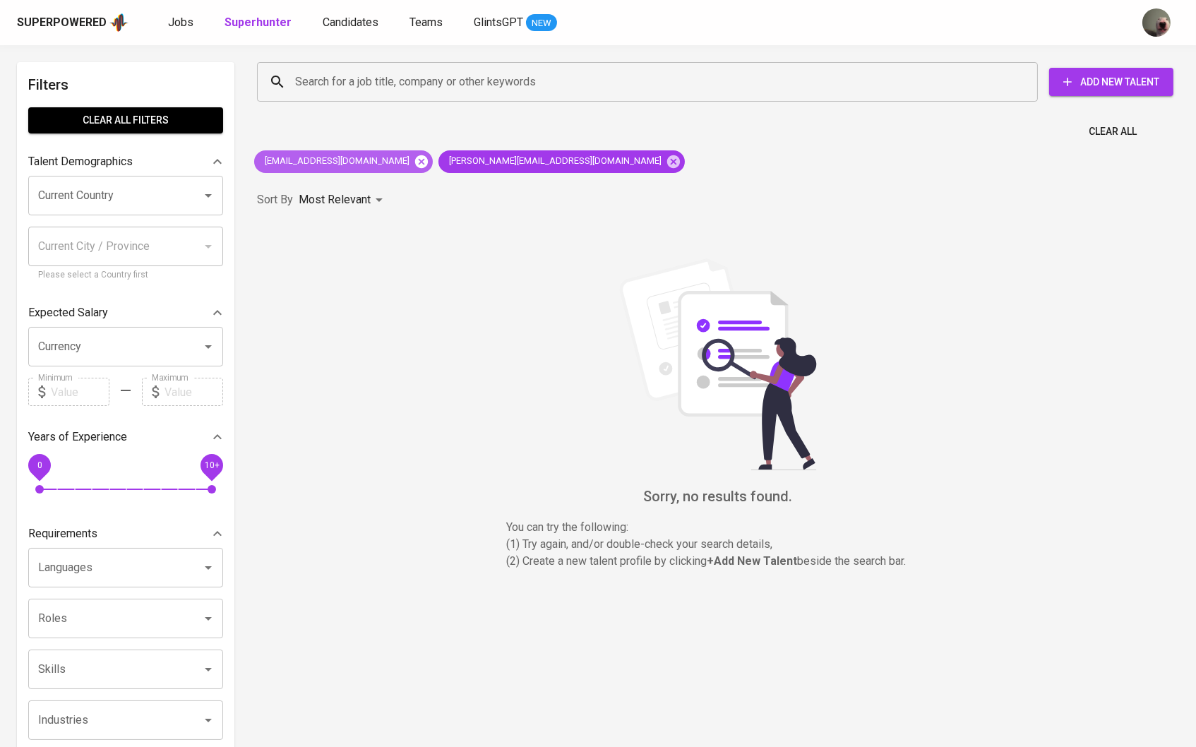
click at [415, 157] on icon at bounding box center [421, 161] width 13 height 13
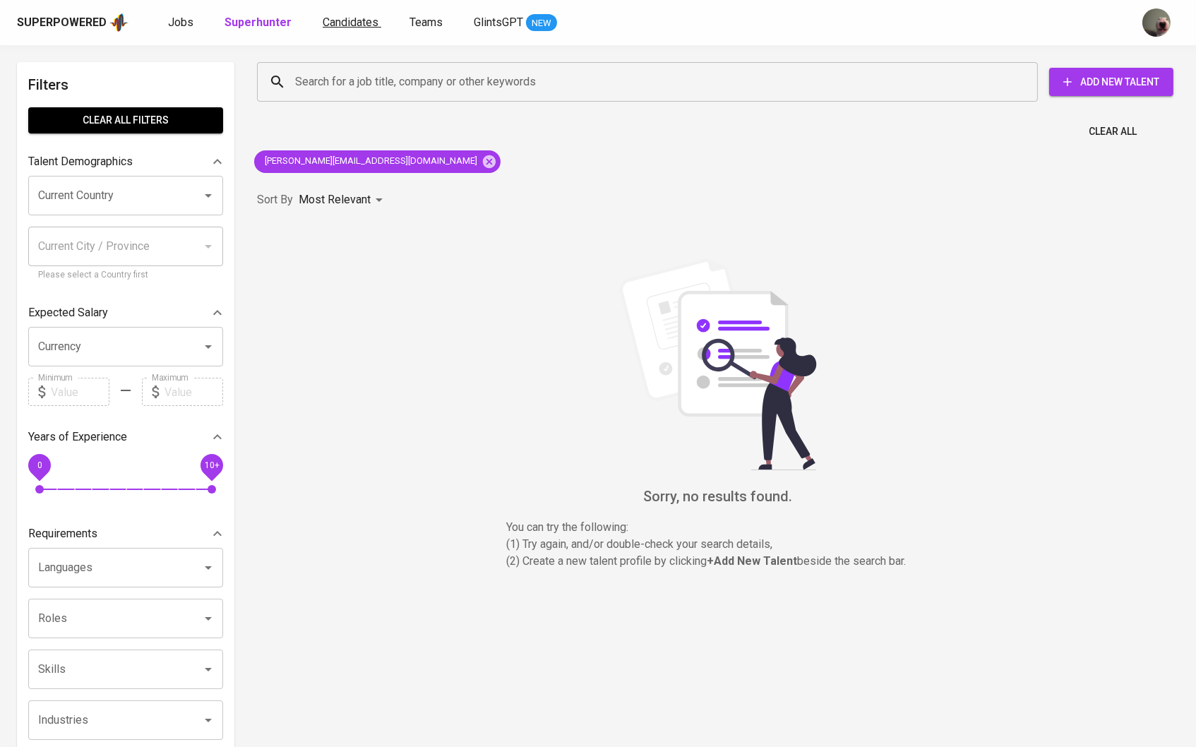
click at [323, 21] on span "Candidates" at bounding box center [351, 22] width 56 height 13
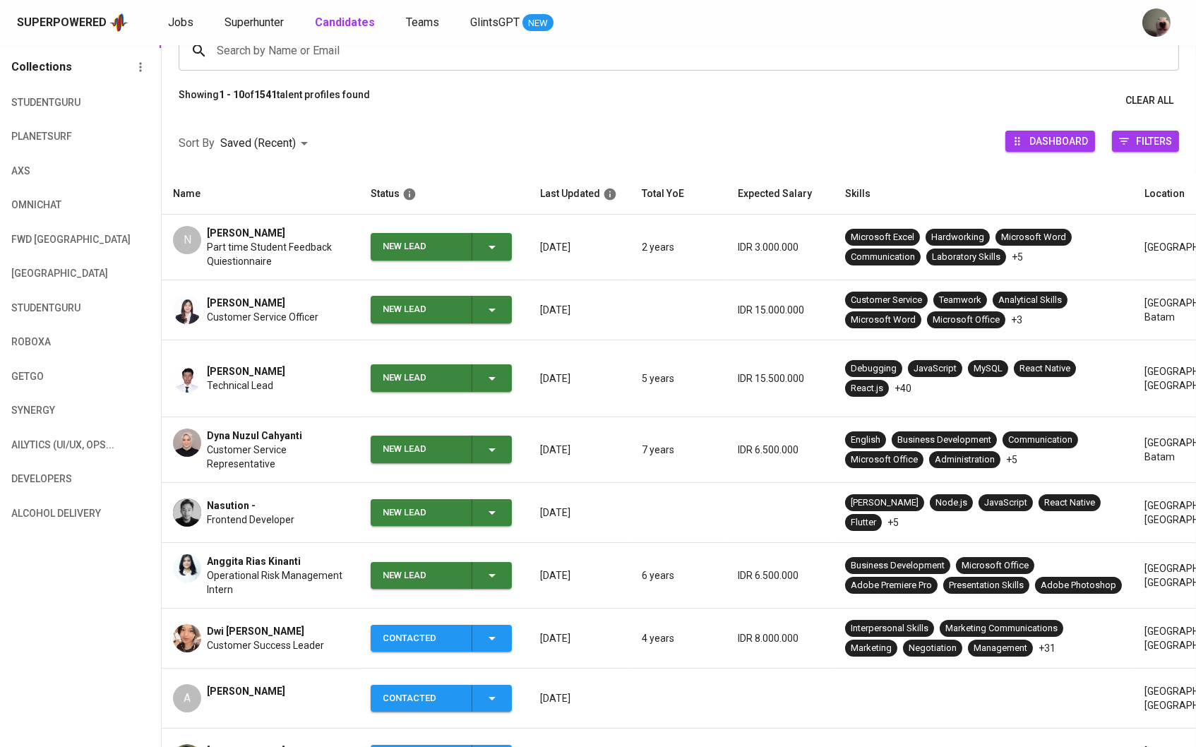
scroll to position [138, 0]
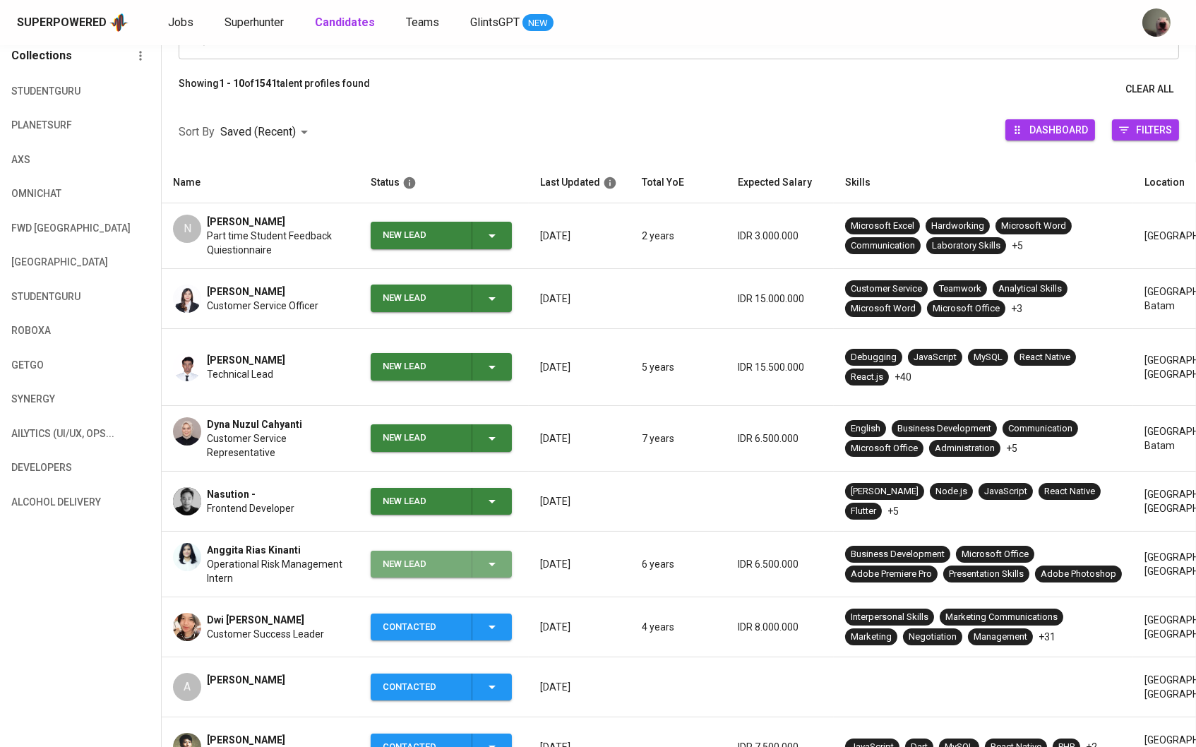
click at [498, 558] on div "New Lead" at bounding box center [442, 565] width 118 height 28
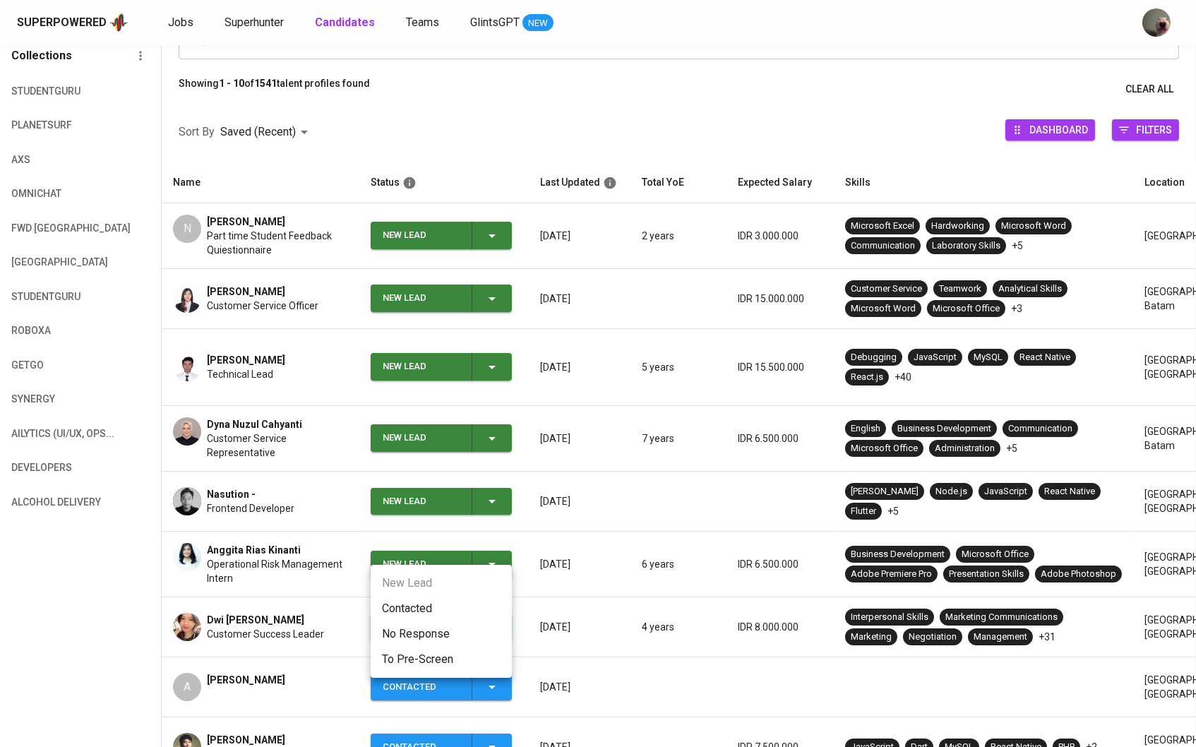
click at [472, 513] on div at bounding box center [598, 373] width 1196 height 747
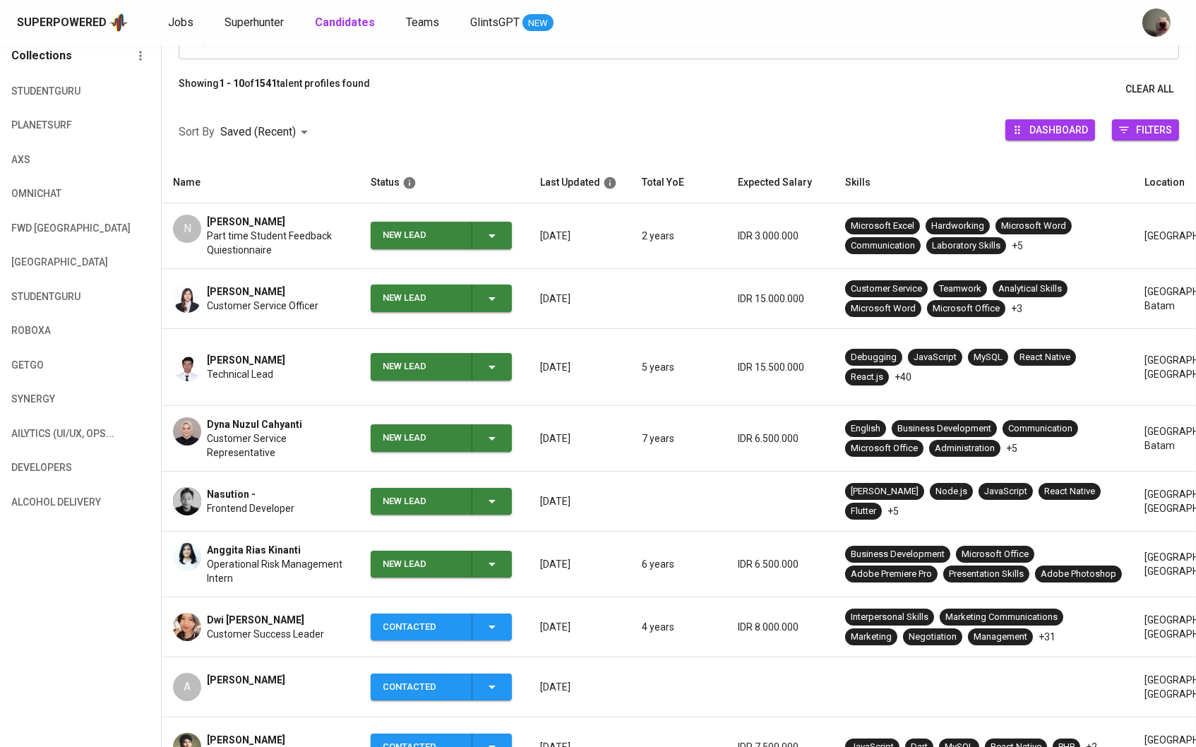
click at [496, 493] on icon "button" at bounding box center [492, 501] width 17 height 17
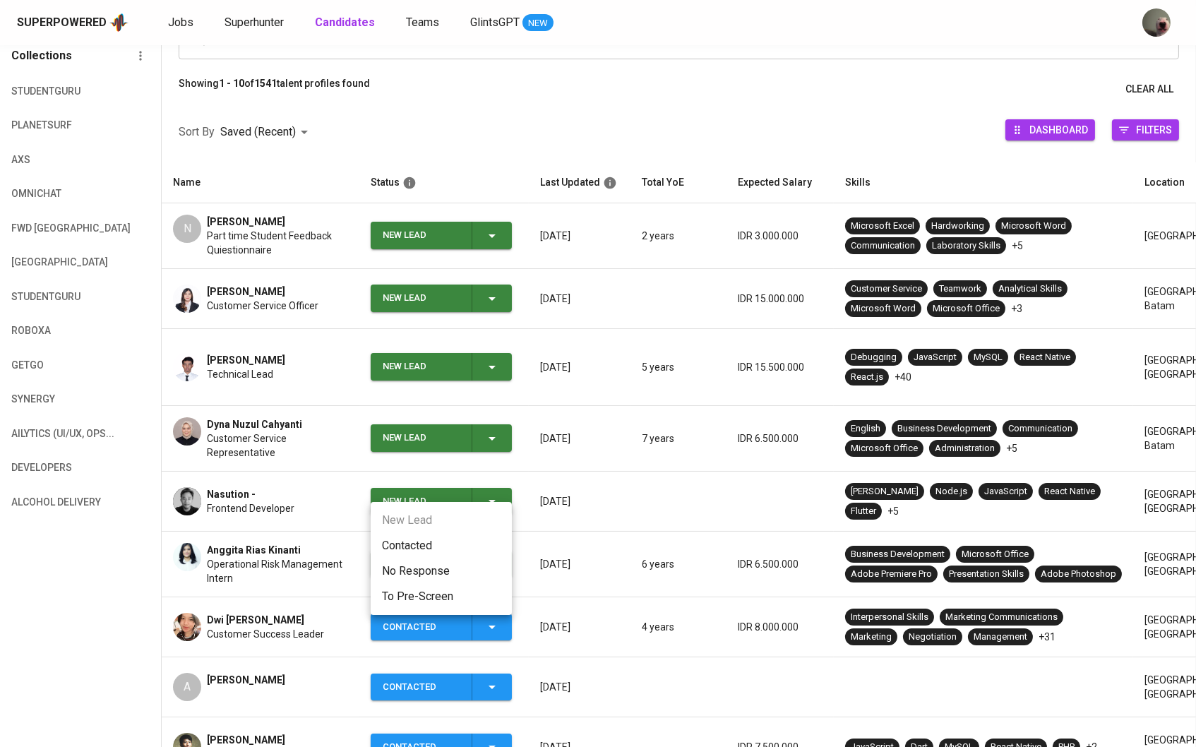
click at [434, 546] on li "Contacted" at bounding box center [441, 545] width 141 height 25
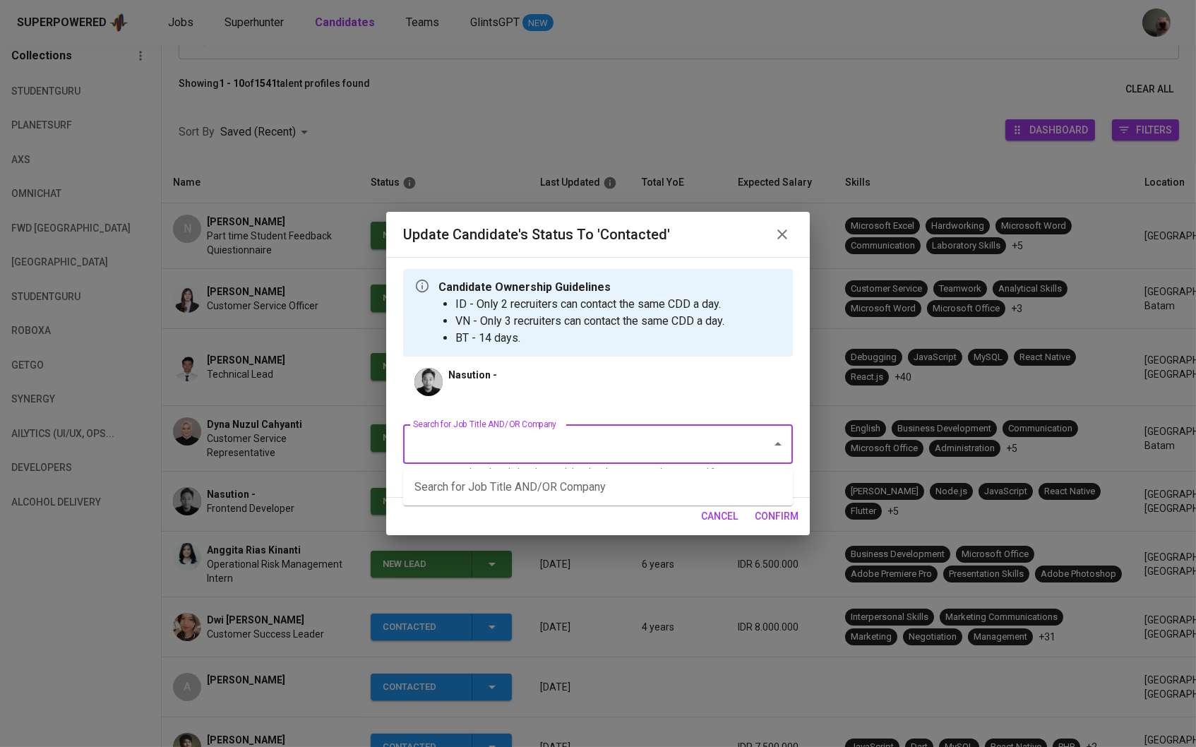
click at [508, 446] on input "Search for Job Title AND/OR Company" at bounding box center [578, 444] width 337 height 27
type input "S"
click at [491, 497] on li "Senior Software Engineer ([GEOGRAPHIC_DATA])" at bounding box center [598, 486] width 390 height 25
type input "O"
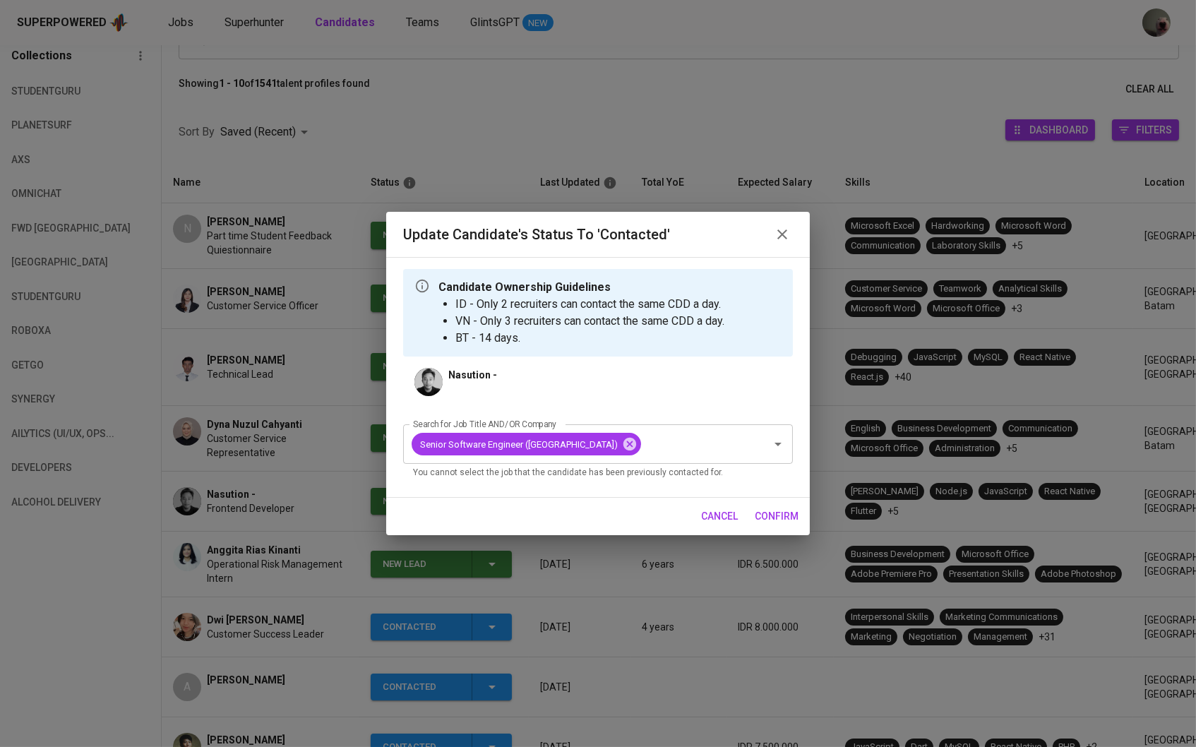
click at [782, 517] on span "confirm" at bounding box center [777, 517] width 44 height 18
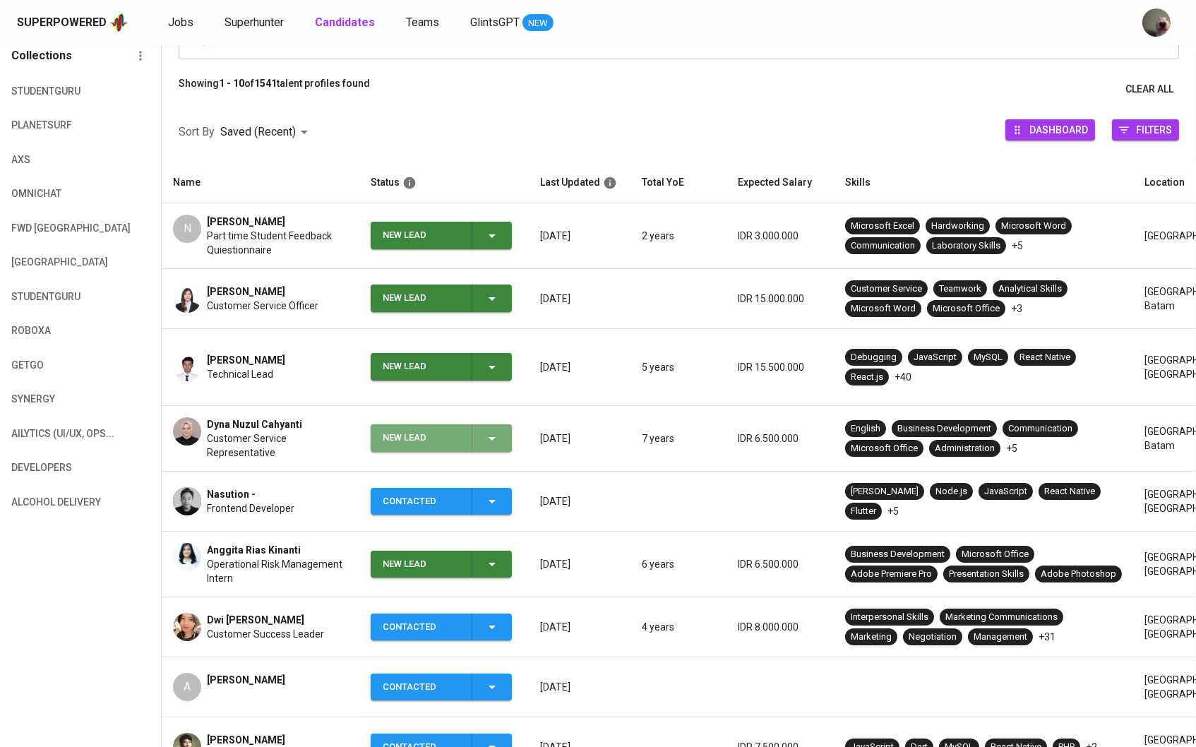
click at [487, 430] on icon "button" at bounding box center [492, 438] width 17 height 17
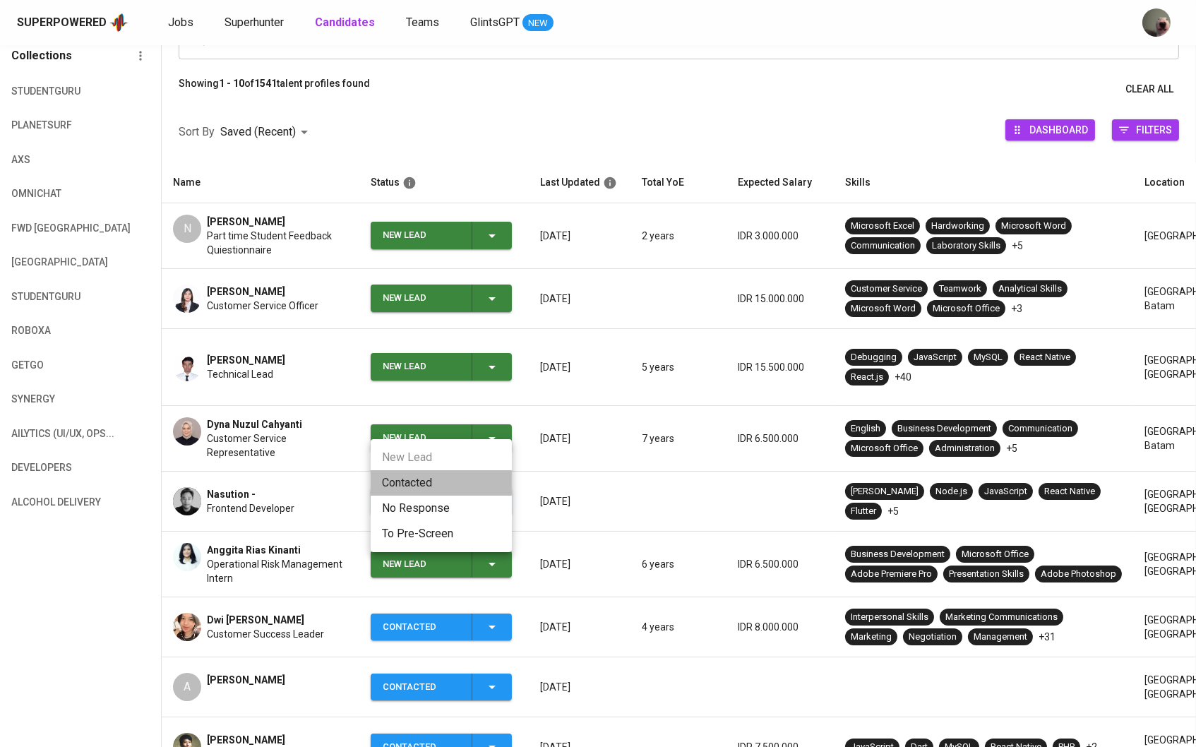
click at [460, 479] on li "Contacted" at bounding box center [441, 482] width 141 height 25
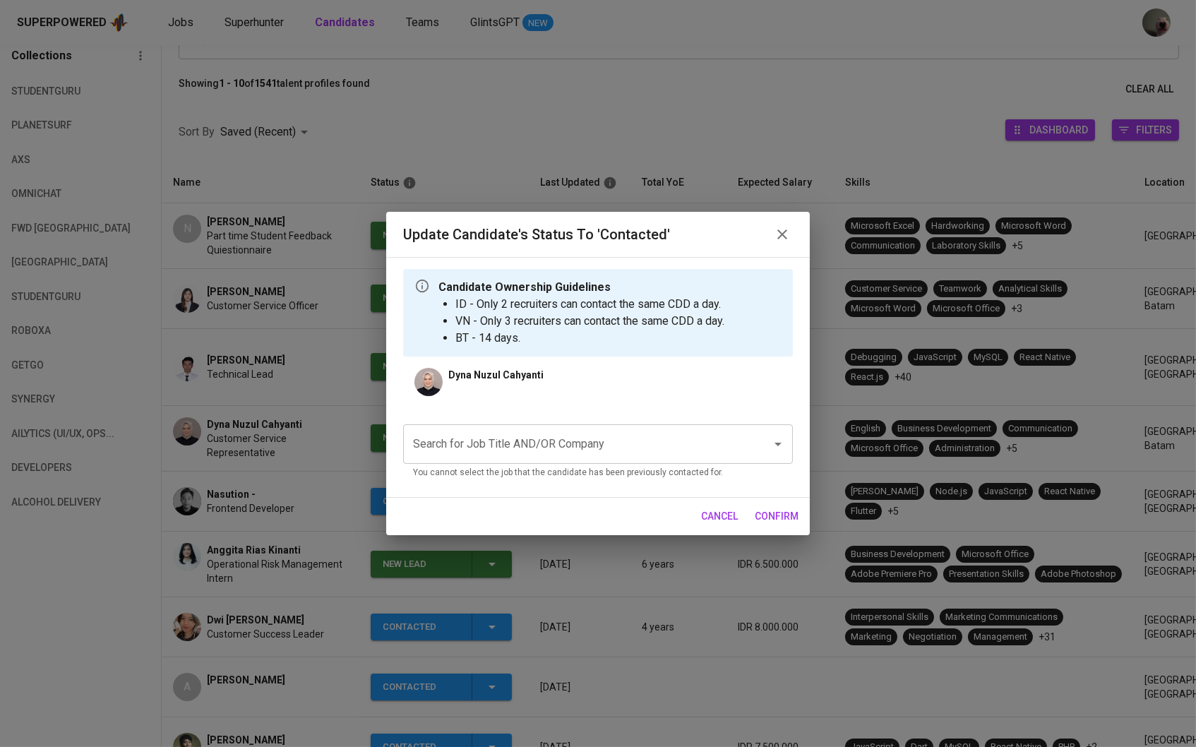
click at [507, 441] on input "Search for Job Title AND/OR Company" at bounding box center [578, 444] width 337 height 27
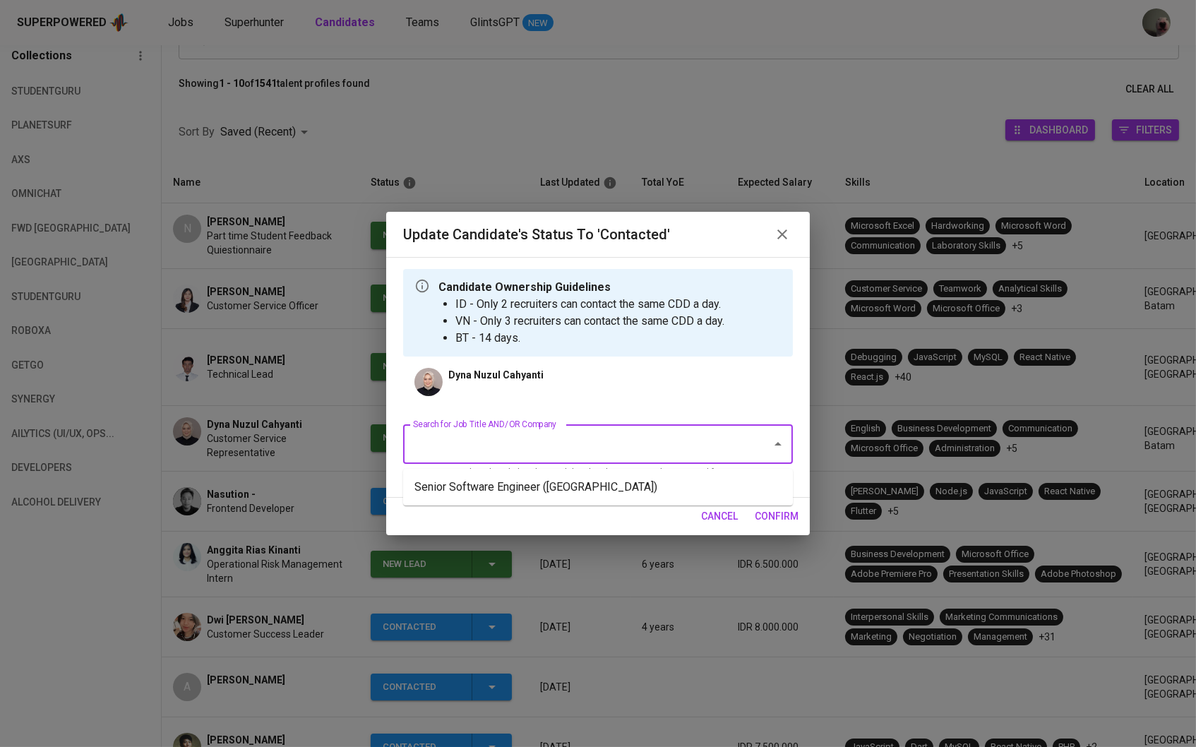
click at [515, 474] on li "Senior Software Engineer ([GEOGRAPHIC_DATA])" at bounding box center [598, 486] width 390 height 25
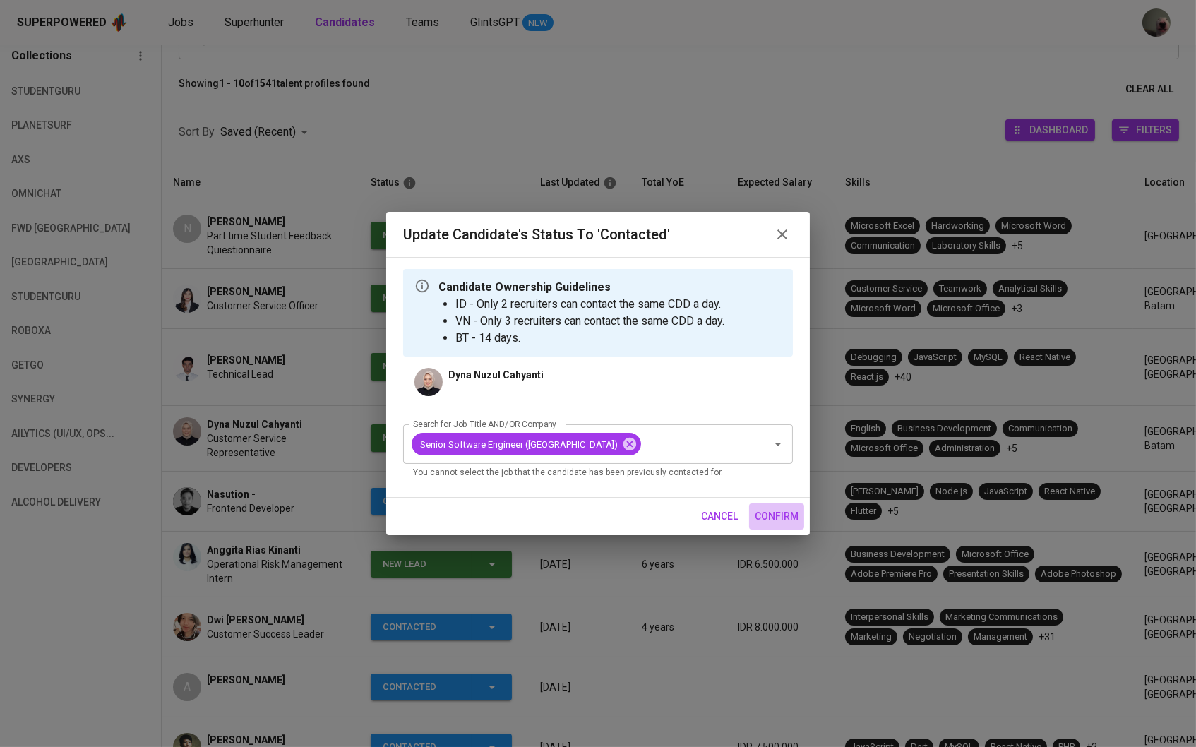
click at [751, 510] on button "confirm" at bounding box center [776, 516] width 55 height 26
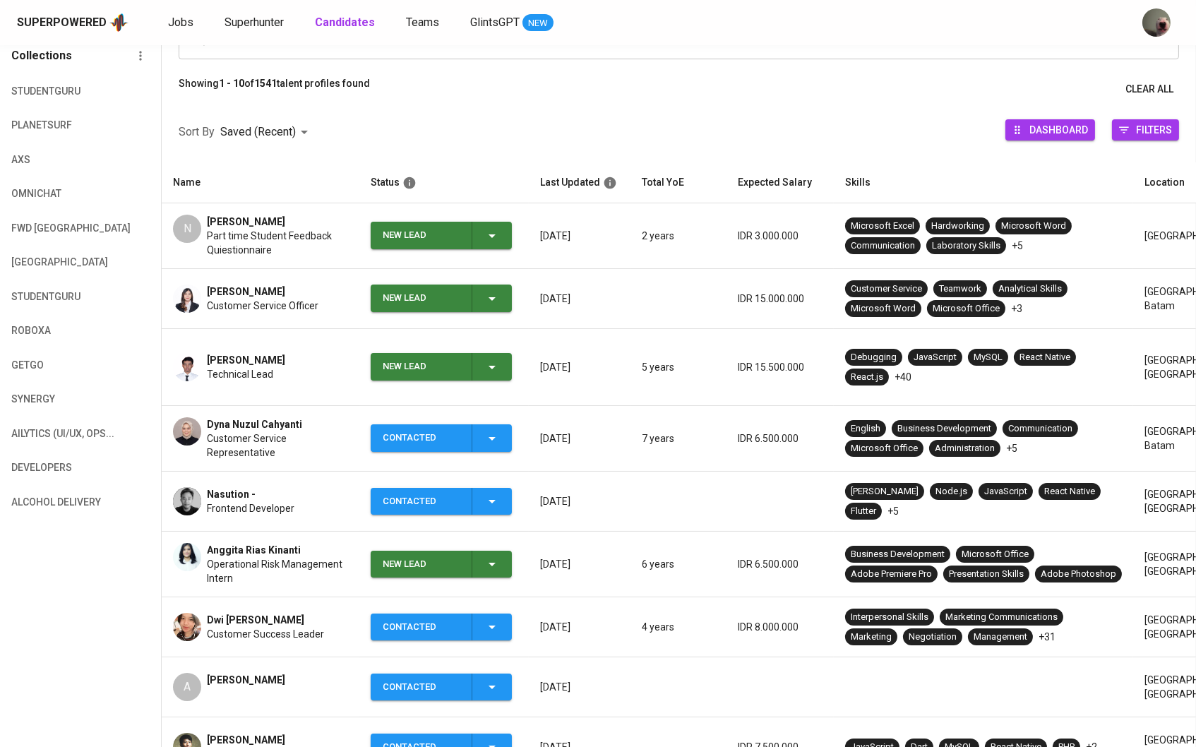
click at [499, 359] on icon "button" at bounding box center [492, 367] width 17 height 17
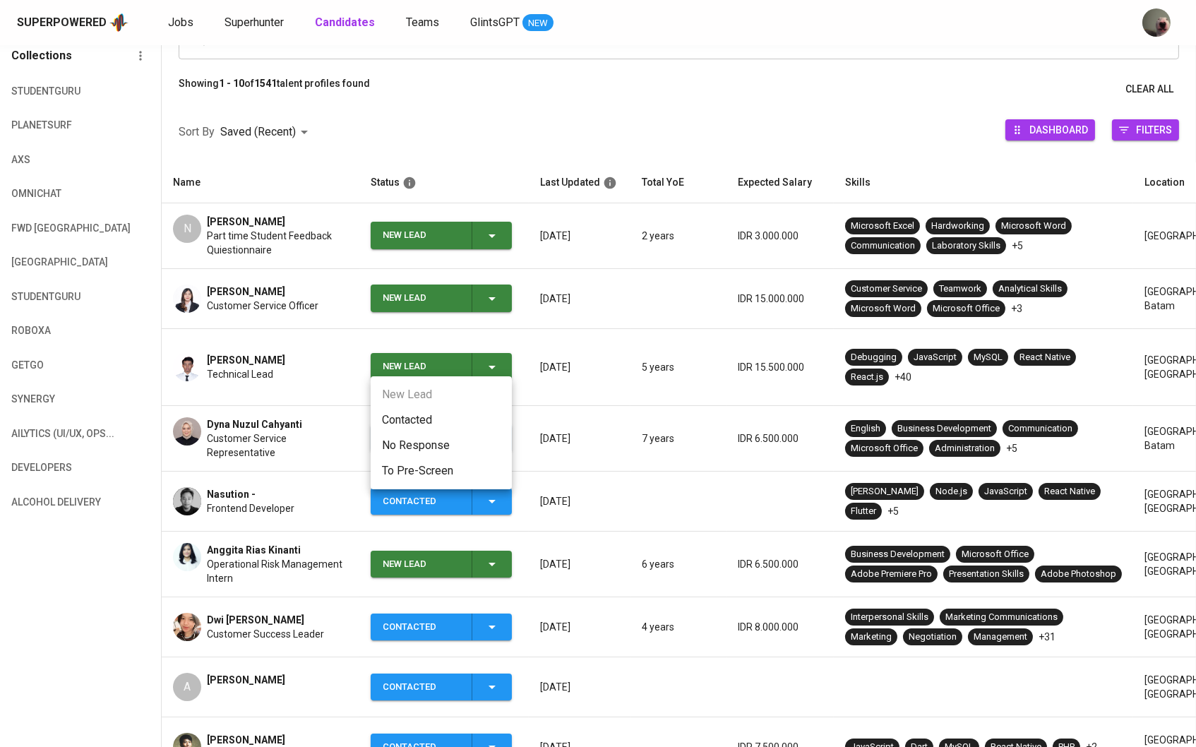
click at [485, 429] on li "Contacted" at bounding box center [441, 419] width 141 height 25
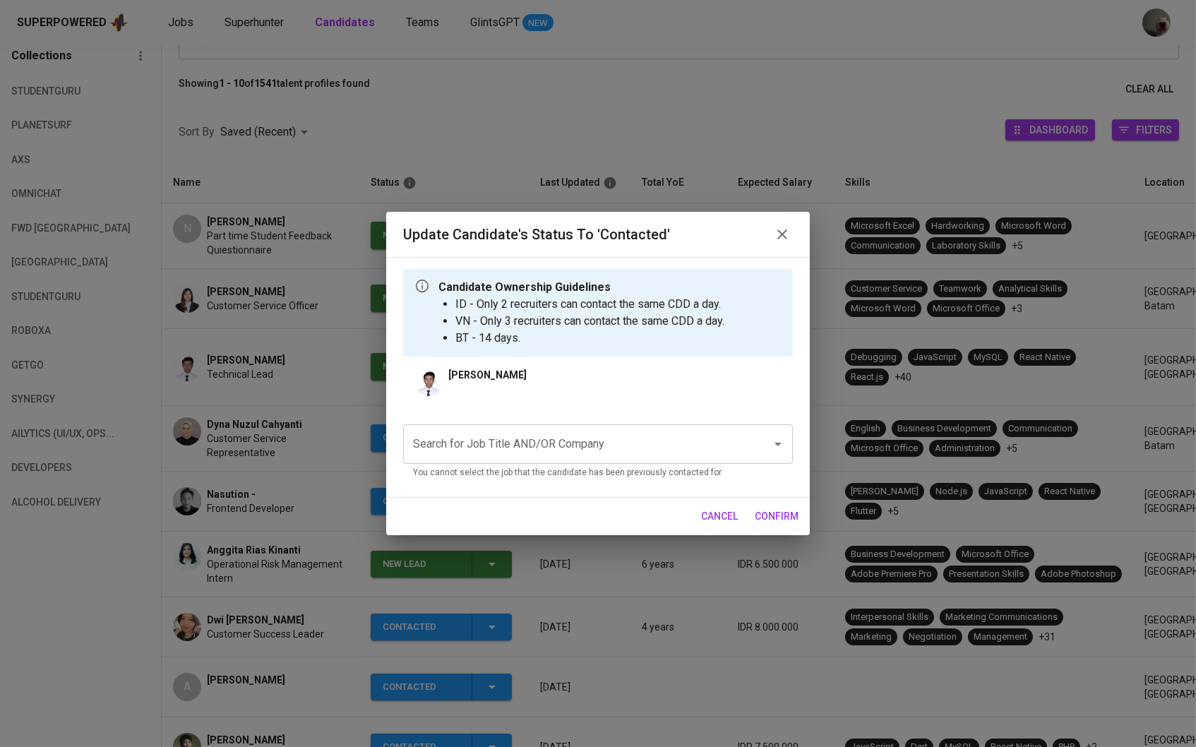
click at [530, 431] on div "Search for Job Title AND/OR Company" at bounding box center [598, 444] width 390 height 40
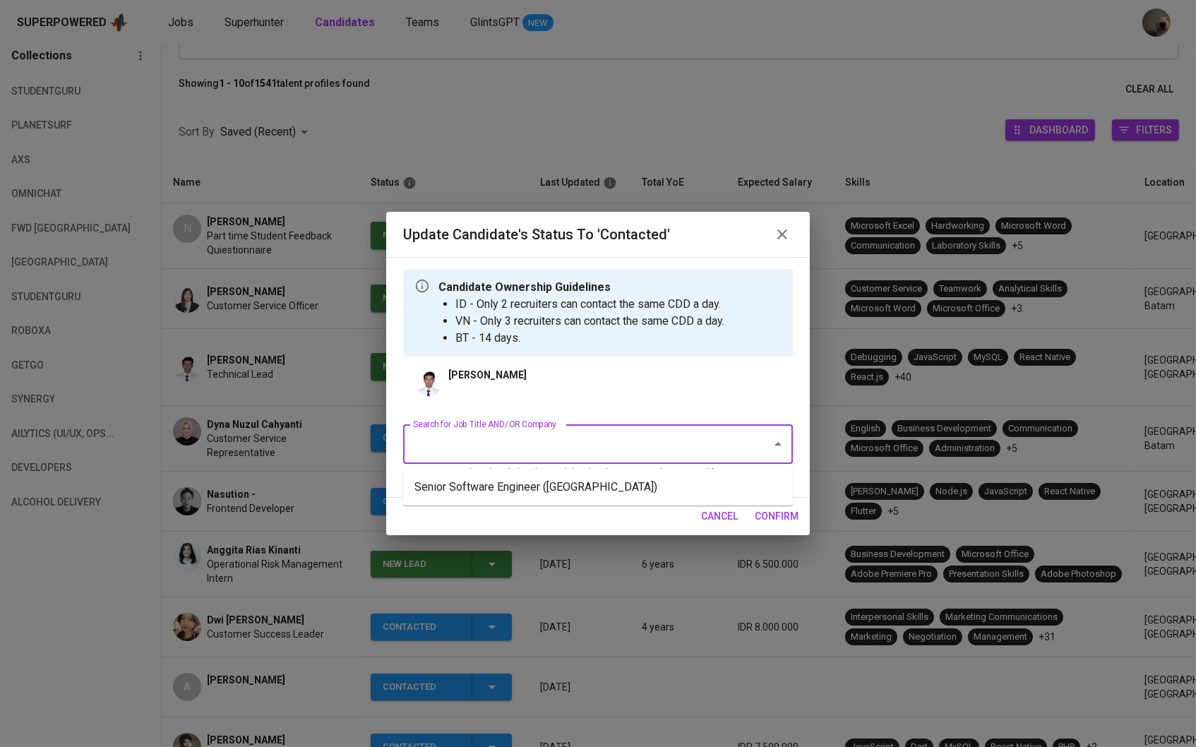
click at [562, 455] on input "Search for Job Title AND/OR Company" at bounding box center [578, 444] width 337 height 27
click at [637, 490] on li "Senior Software Engineer ([GEOGRAPHIC_DATA])" at bounding box center [598, 486] width 390 height 25
type input "o"
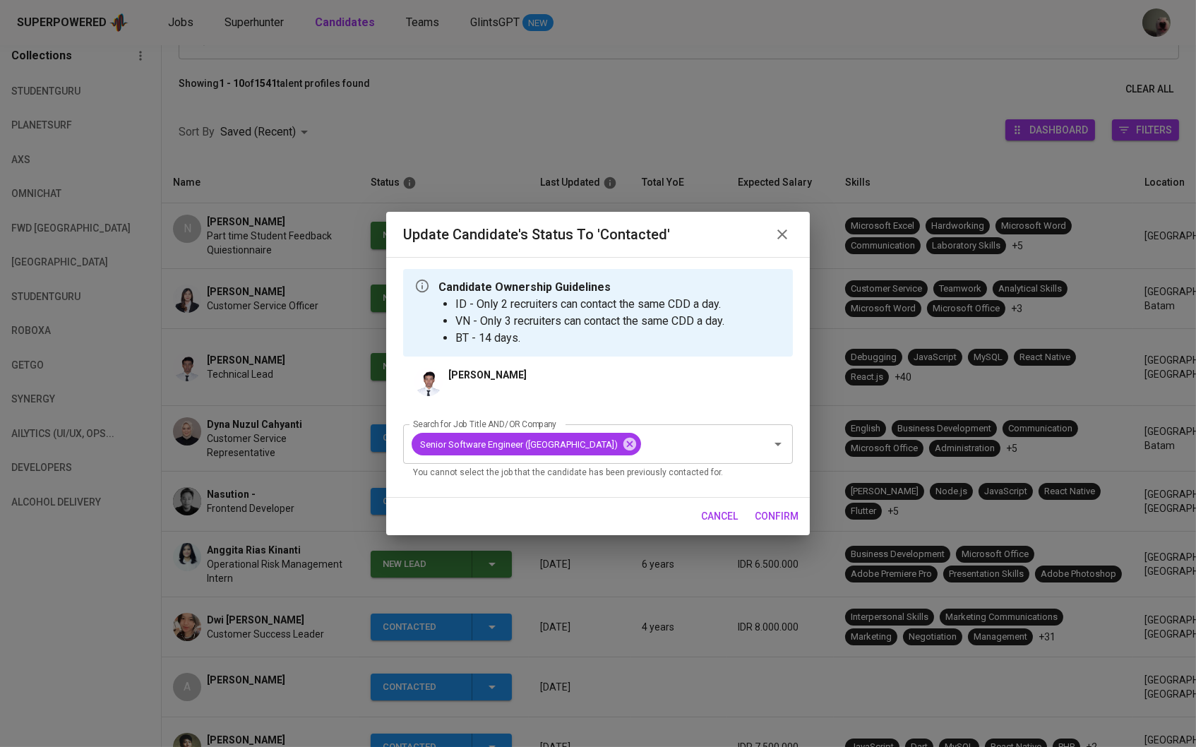
click at [760, 505] on button "confirm" at bounding box center [776, 516] width 55 height 26
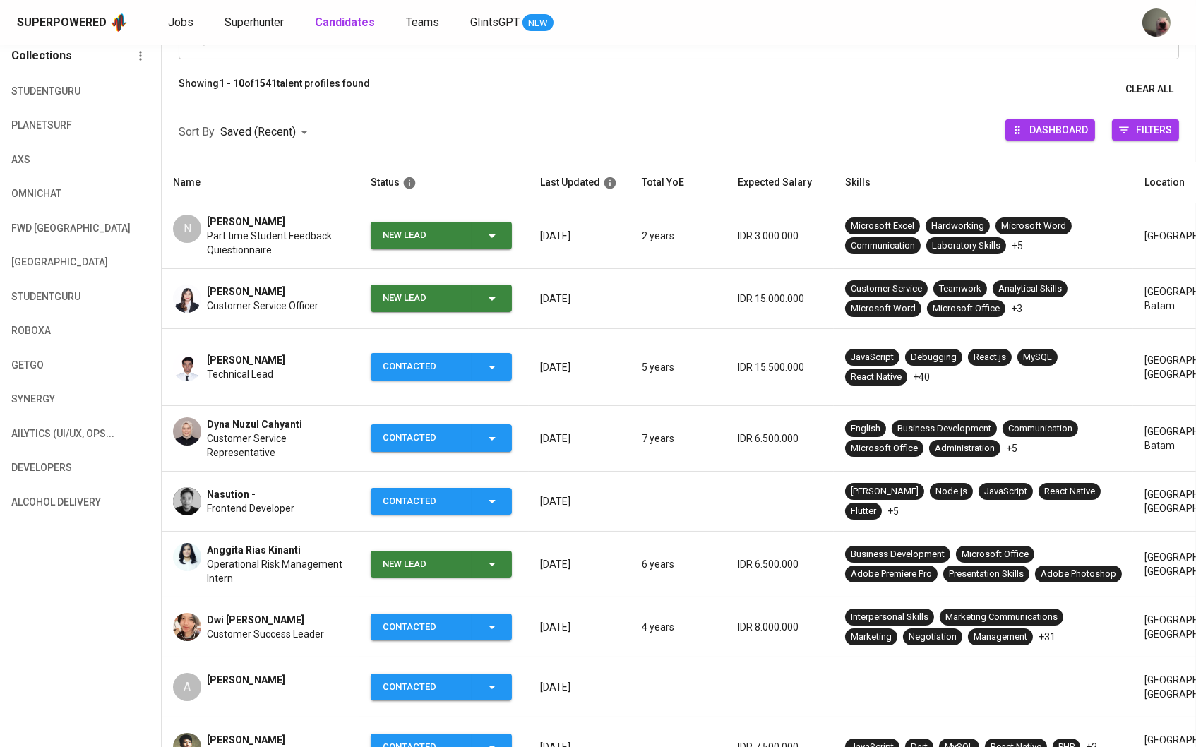
click at [506, 309] on button "New Lead" at bounding box center [441, 299] width 141 height 28
click at [487, 358] on li "Contacted" at bounding box center [441, 359] width 141 height 25
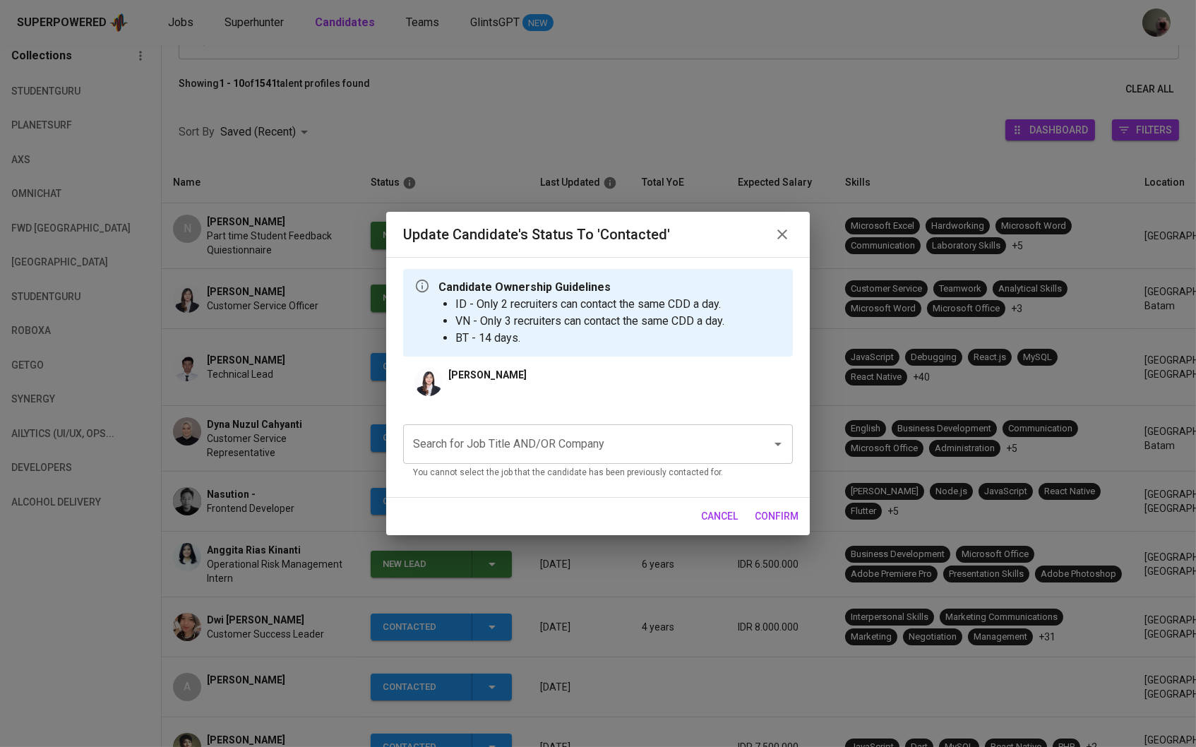
click at [496, 450] on input "Search for Job Title AND/OR Company" at bounding box center [578, 444] width 337 height 27
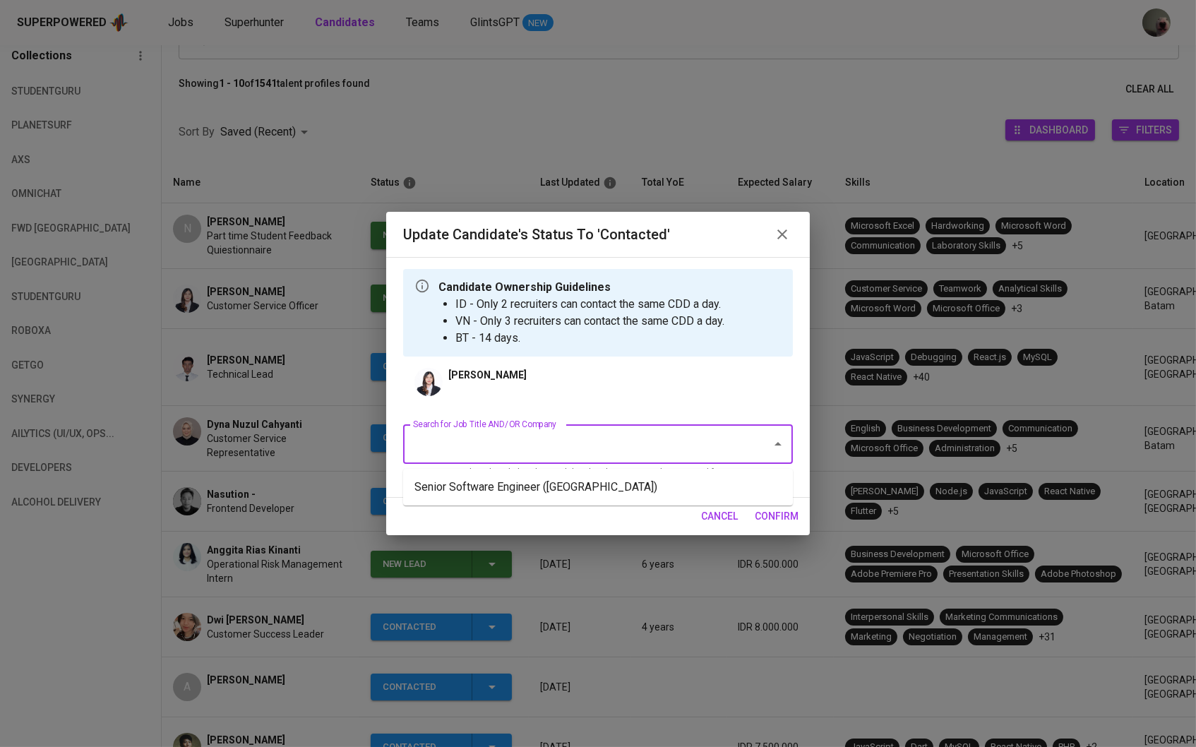
click at [500, 493] on li "Senior Software Engineer ([GEOGRAPHIC_DATA])" at bounding box center [598, 486] width 390 height 25
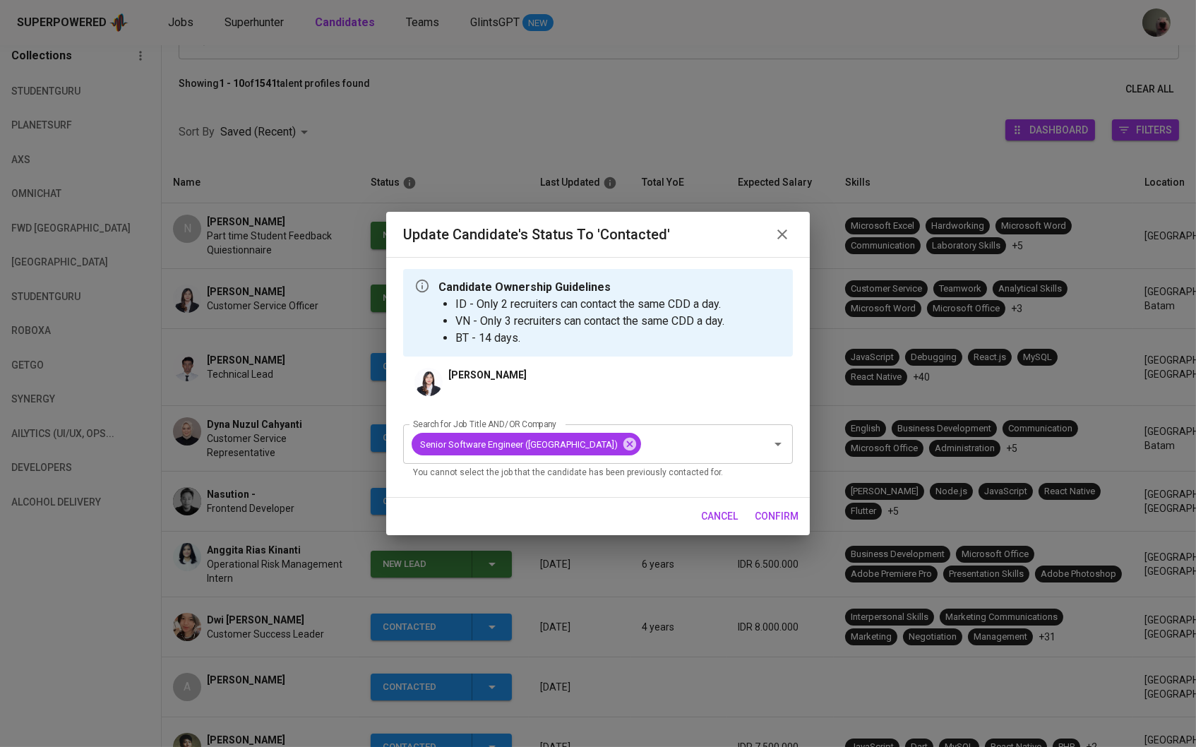
click at [752, 506] on button "confirm" at bounding box center [776, 516] width 55 height 26
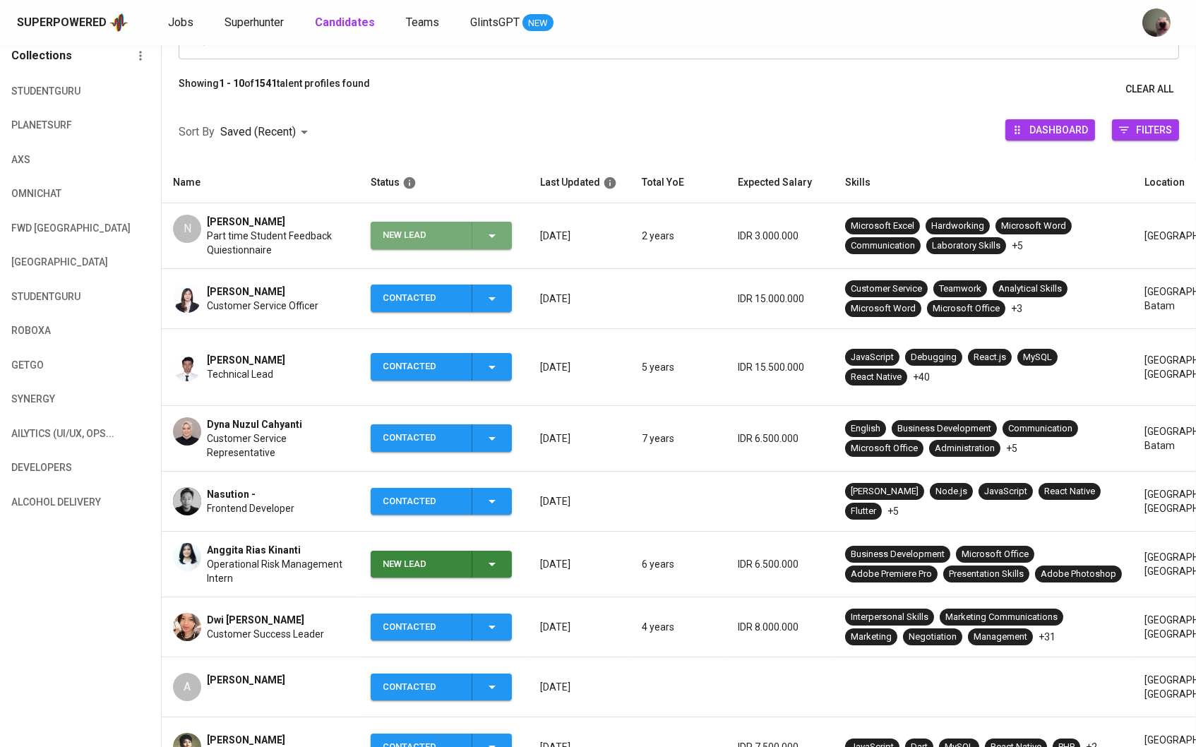
click at [481, 242] on div "New Lead" at bounding box center [442, 236] width 118 height 28
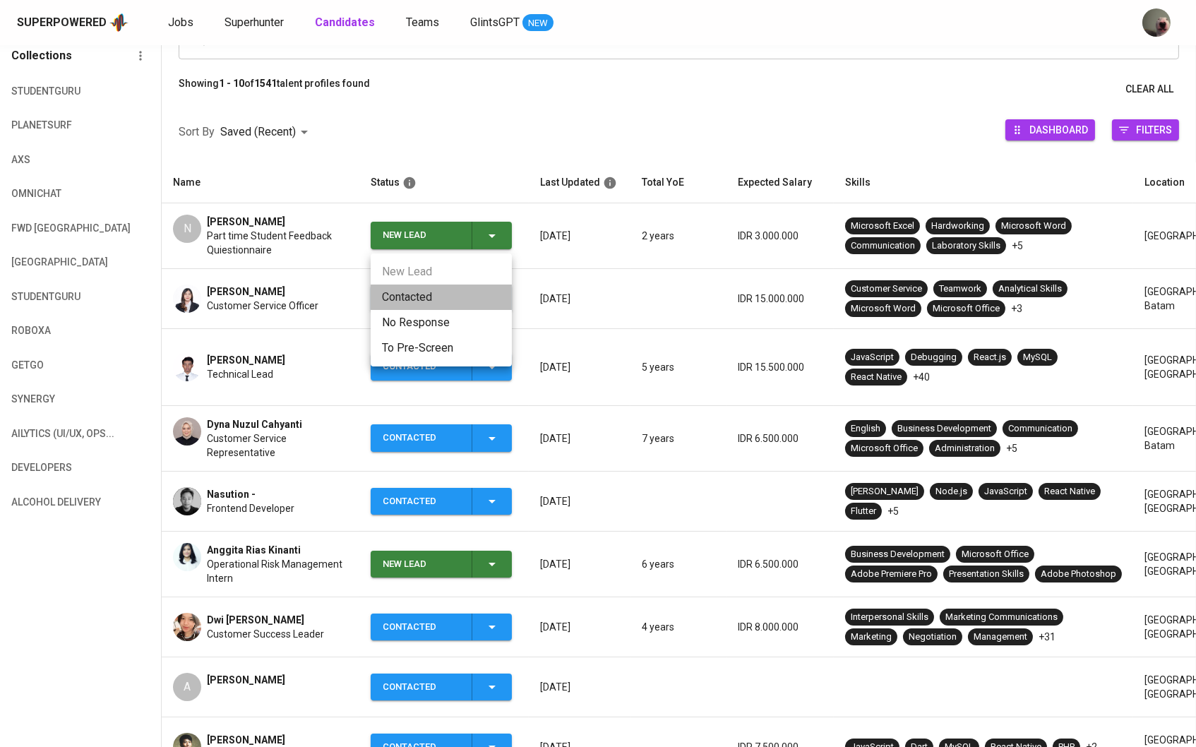
click at [450, 289] on li "Contacted" at bounding box center [441, 297] width 141 height 25
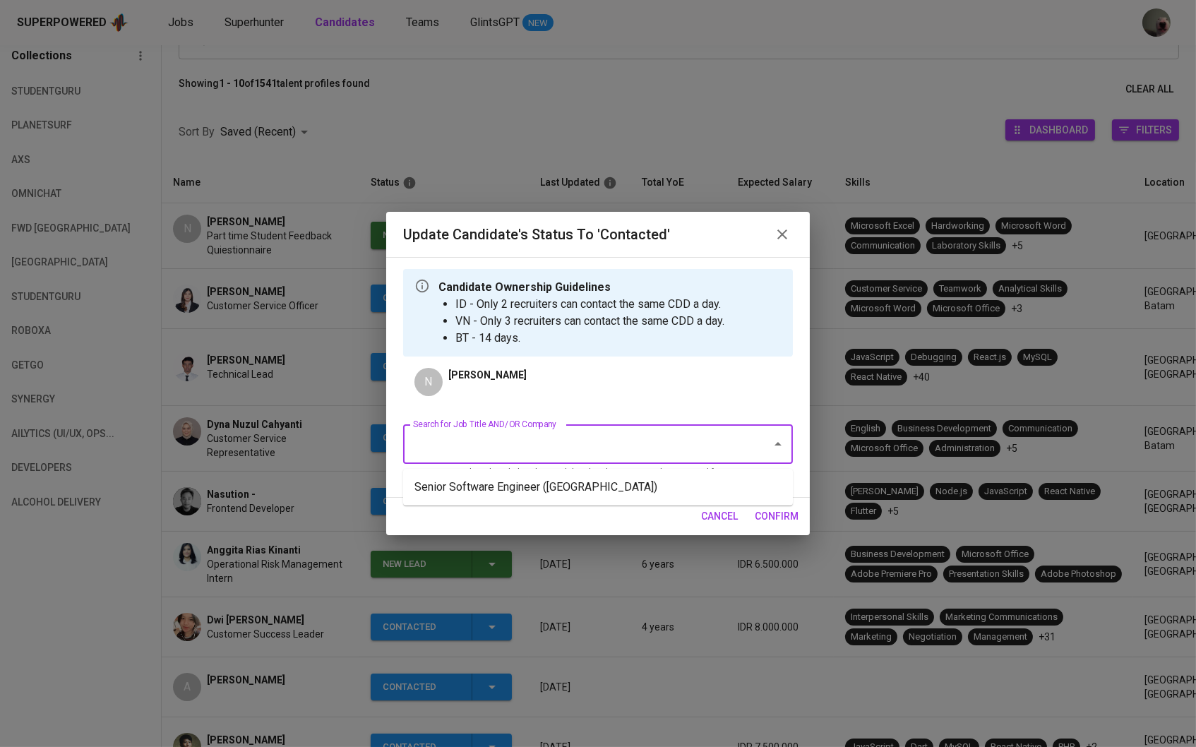
click at [526, 448] on input "Search for Job Title AND/OR Company" at bounding box center [578, 444] width 337 height 27
click at [557, 500] on ul "Senior Software Engineer ([GEOGRAPHIC_DATA])" at bounding box center [598, 487] width 390 height 37
click at [575, 496] on li "Senior Software Engineer ([GEOGRAPHIC_DATA])" at bounding box center [598, 486] width 390 height 25
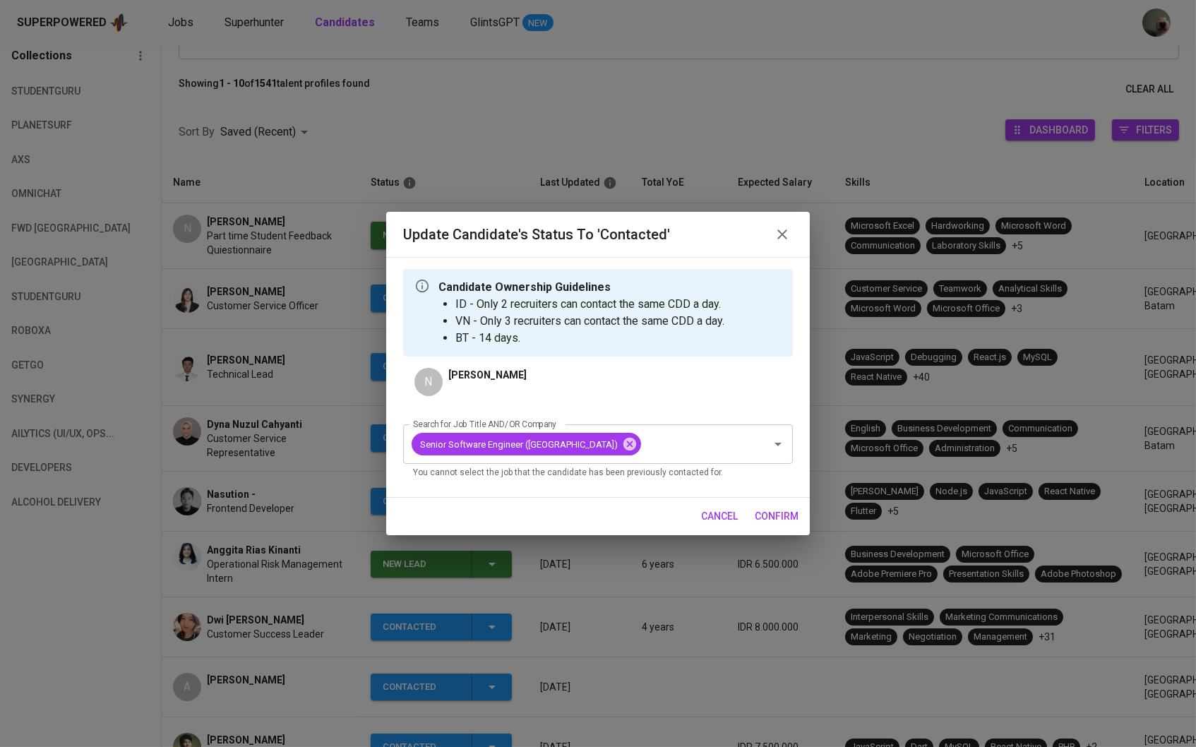
click at [757, 520] on span "confirm" at bounding box center [777, 517] width 44 height 18
